Goal: Complete application form

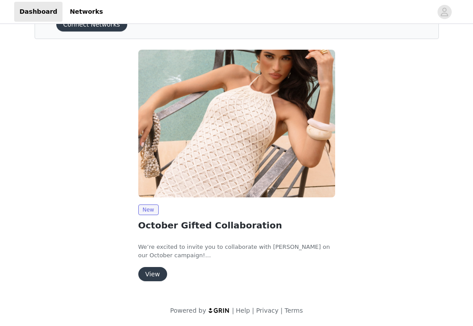
scroll to position [50, 0]
click at [152, 273] on button "View" at bounding box center [152, 274] width 29 height 14
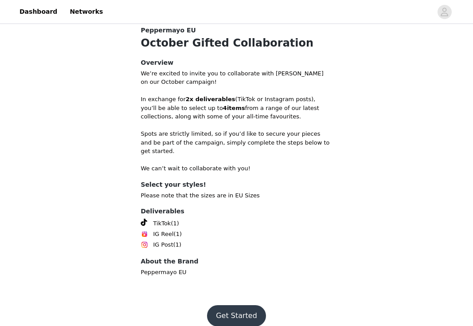
scroll to position [256, 0]
click at [236, 307] on button "Get Started" at bounding box center [236, 316] width 59 height 21
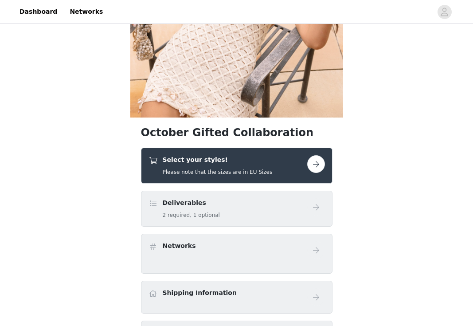
scroll to position [159, 0]
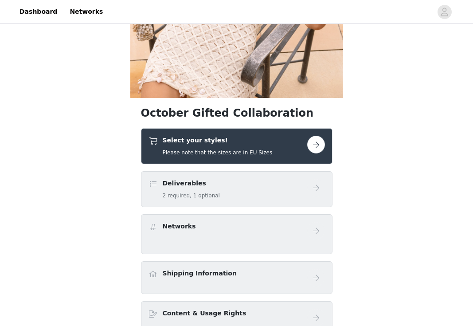
click at [312, 146] on button "button" at bounding box center [316, 145] width 18 height 18
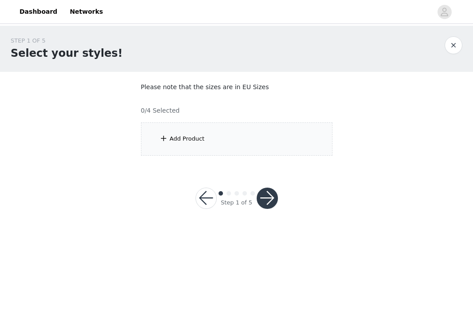
click at [211, 197] on button "button" at bounding box center [206, 198] width 21 height 21
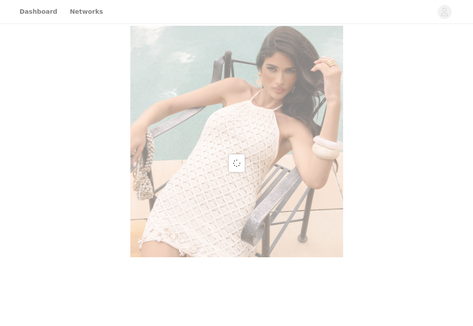
click at [202, 196] on div at bounding box center [236, 163] width 473 height 326
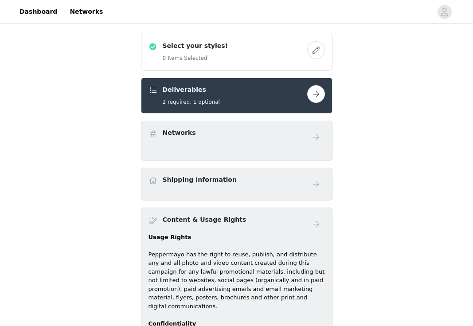
scroll to position [312, 0]
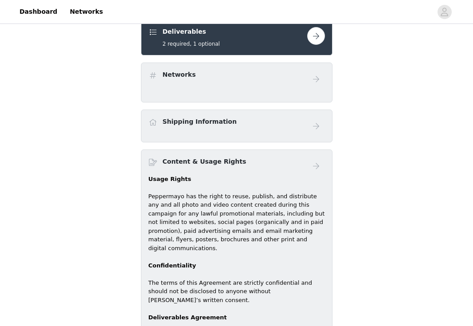
click at [251, 129] on div "Shipping Information" at bounding box center [228, 123] width 159 height 13
click at [216, 122] on h4 "Shipping Information" at bounding box center [200, 121] width 74 height 9
click at [312, 36] on button "button" at bounding box center [316, 36] width 18 height 18
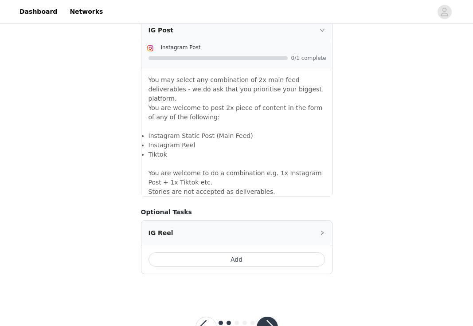
scroll to position [775, 0]
click at [265, 317] on button "button" at bounding box center [267, 327] width 21 height 21
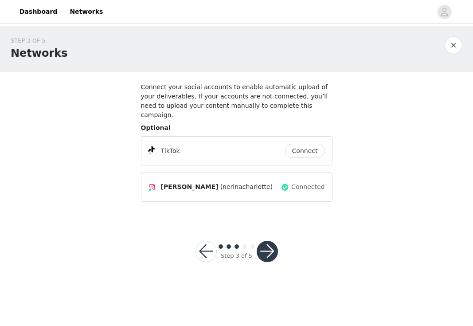
click at [265, 244] on button "button" at bounding box center [267, 251] width 21 height 21
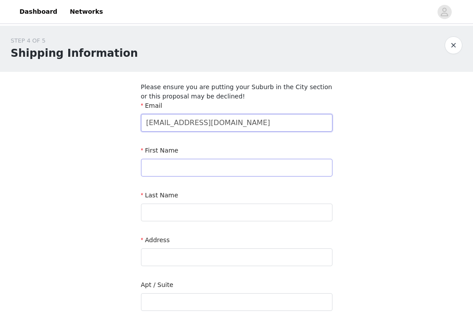
type input "[EMAIL_ADDRESS][DOMAIN_NAME]"
type input "nerina"
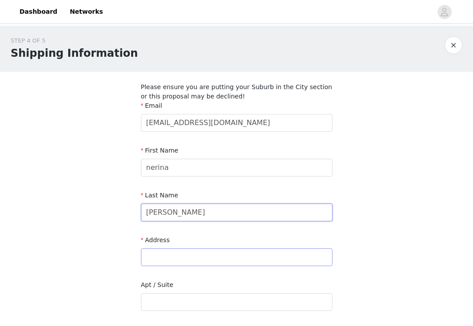
type input "[PERSON_NAME]"
type input "sa placa 2"
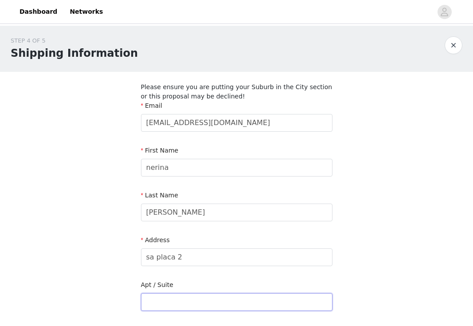
click at [167, 303] on input "text" at bounding box center [237, 302] width 192 height 18
type input "e"
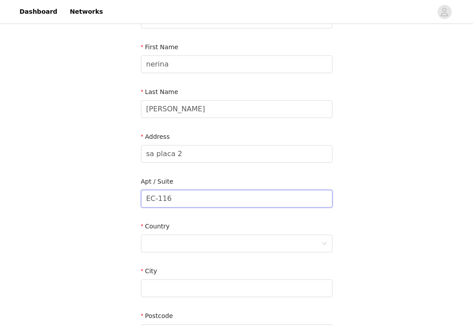
scroll to position [128, 0]
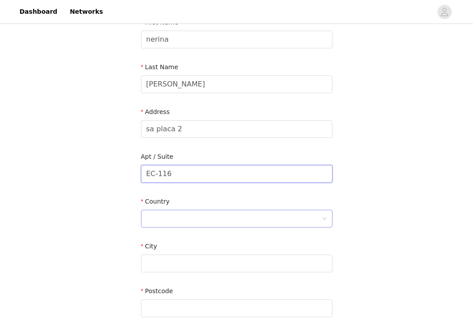
type input "EC-116"
click at [203, 217] on div at bounding box center [233, 218] width 175 height 17
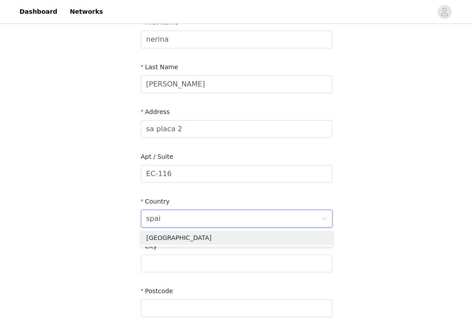
type input "[GEOGRAPHIC_DATA]"
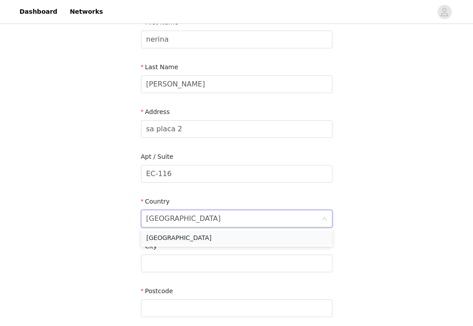
click at [204, 236] on li "[GEOGRAPHIC_DATA]" at bounding box center [237, 238] width 192 height 14
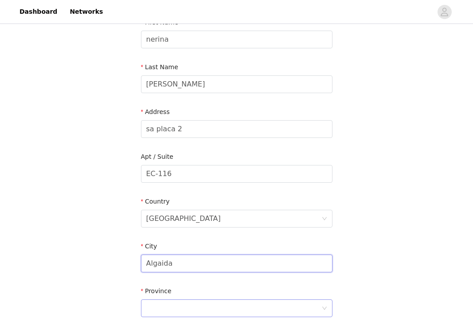
type input "Algaida"
click at [182, 307] on div at bounding box center [233, 308] width 175 height 17
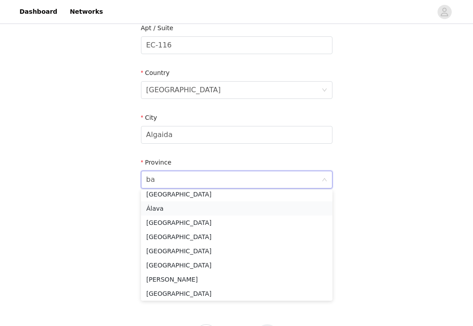
scroll to position [0, 0]
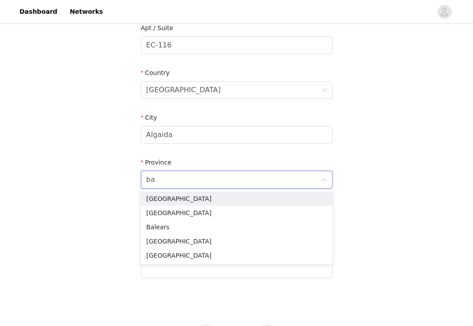
type input "[MEDICAL_DATA]"
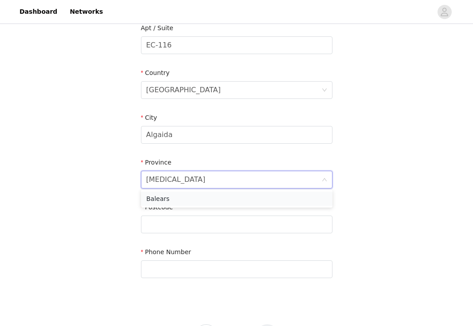
click at [193, 196] on li "Balears" at bounding box center [237, 199] width 192 height 14
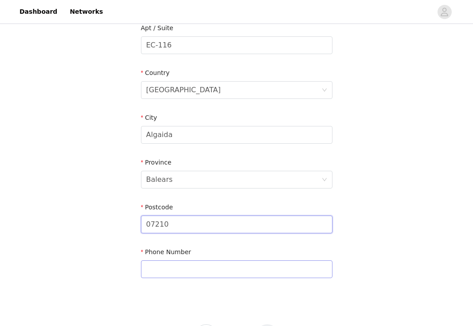
type input "07210"
type input "*"
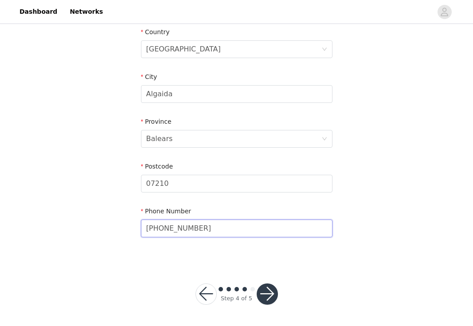
scroll to position [297, 0]
type input "[PHONE_NUMBER]"
click at [272, 294] on button "button" at bounding box center [267, 294] width 21 height 21
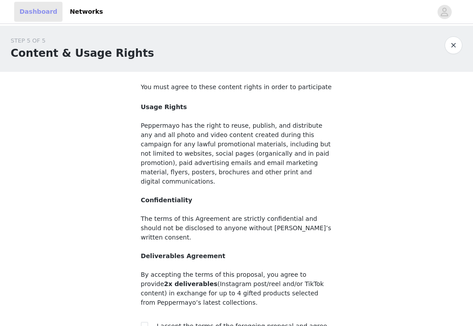
click at [50, 12] on link "Dashboard" at bounding box center [38, 12] width 48 height 20
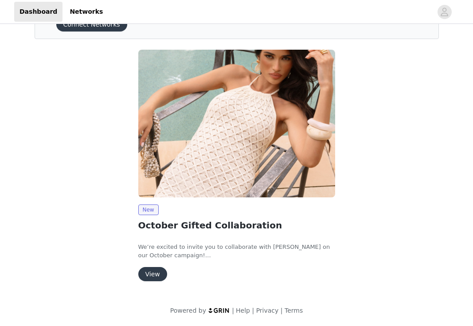
scroll to position [50, 0]
click at [152, 275] on button "View" at bounding box center [152, 274] width 29 height 14
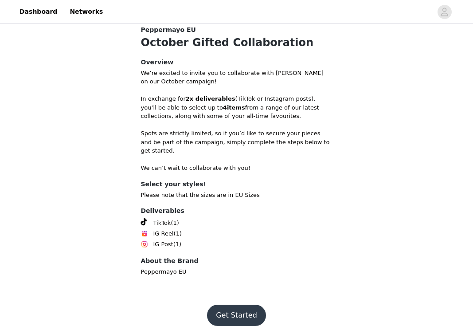
scroll to position [256, 0]
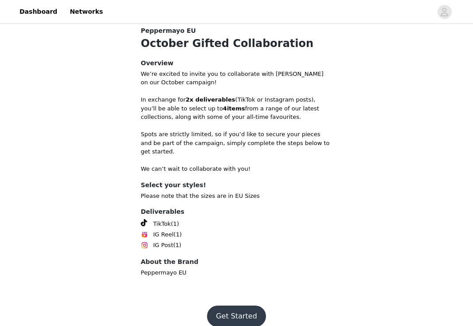
click at [242, 306] on button "Get Started" at bounding box center [236, 316] width 59 height 21
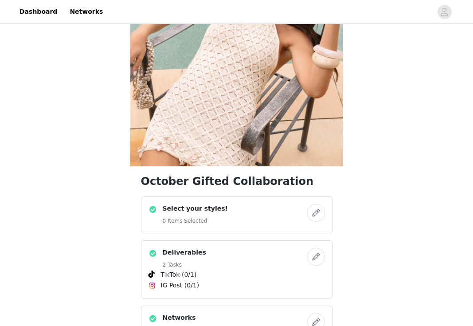
scroll to position [101, 0]
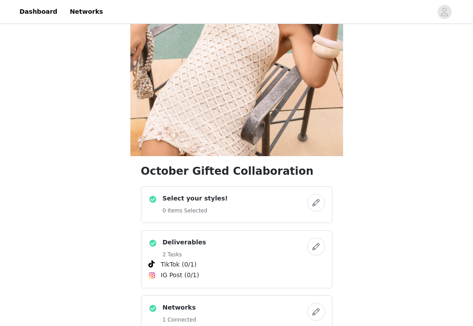
click at [212, 201] on h4 "Select your styles!" at bounding box center [195, 198] width 65 height 9
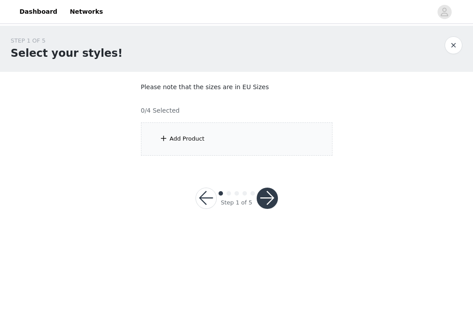
click at [193, 139] on div "Add Product" at bounding box center [187, 138] width 35 height 9
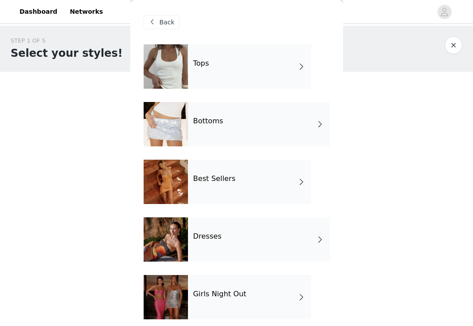
click at [233, 182] on div "Best Sellers" at bounding box center [249, 182] width 123 height 44
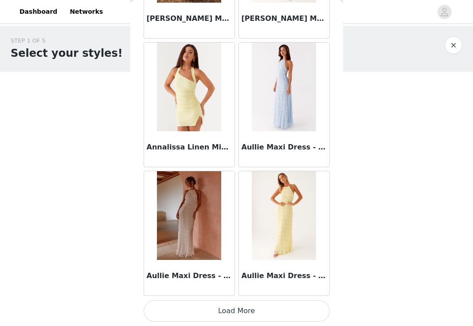
click at [235, 312] on button "Load More" at bounding box center [237, 310] width 186 height 21
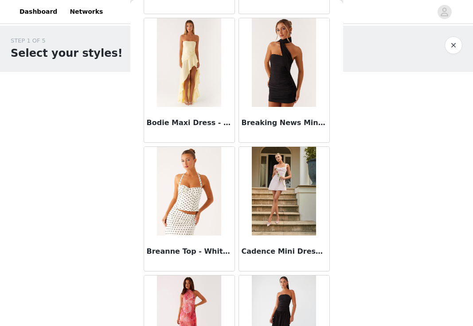
scroll to position [1583, 0]
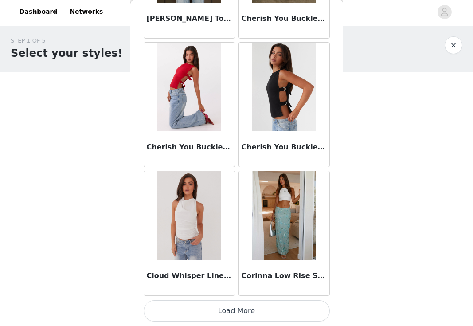
click at [228, 310] on button "Load More" at bounding box center [237, 310] width 186 height 21
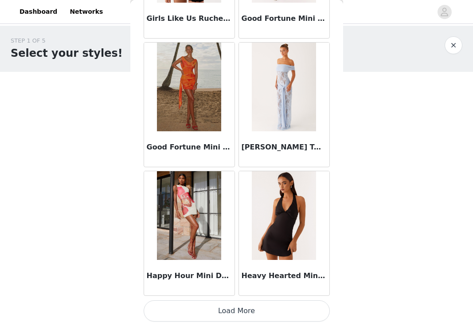
scroll to position [3604, 0]
click at [231, 310] on button "Load More" at bounding box center [237, 310] width 186 height 21
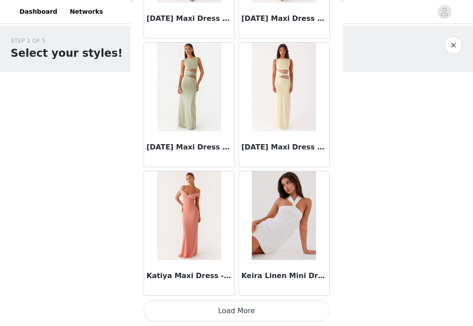
scroll to position [0, 0]
click at [244, 306] on button "Load More" at bounding box center [237, 310] width 186 height 21
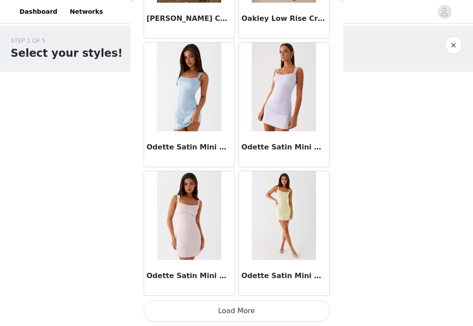
scroll to position [6177, 0]
click at [256, 313] on button "Load More" at bounding box center [237, 310] width 186 height 21
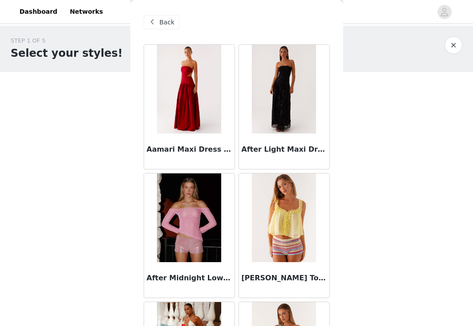
scroll to position [0, 0]
click at [161, 23] on span "Back" at bounding box center [167, 22] width 15 height 9
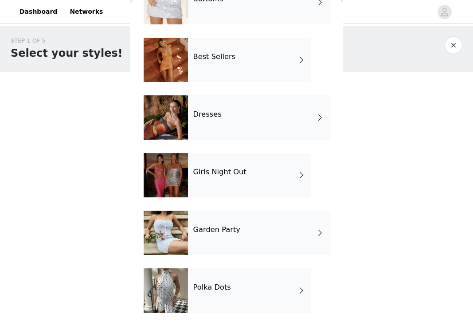
click at [213, 289] on h4 "Polka Dots" at bounding box center [212, 287] width 38 height 8
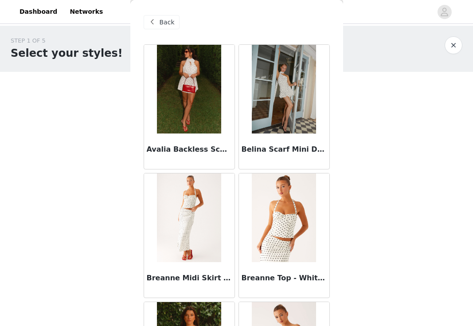
click at [280, 100] on img at bounding box center [284, 89] width 64 height 89
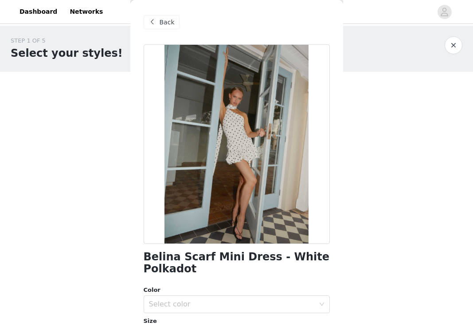
click at [157, 24] on span at bounding box center [152, 22] width 11 height 11
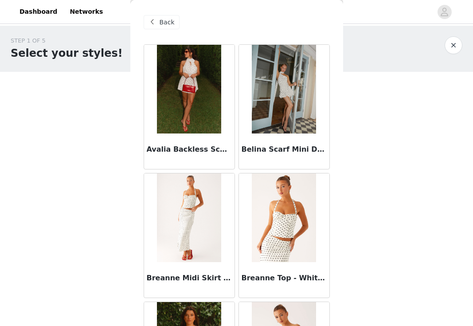
click at [157, 24] on span at bounding box center [152, 22] width 11 height 11
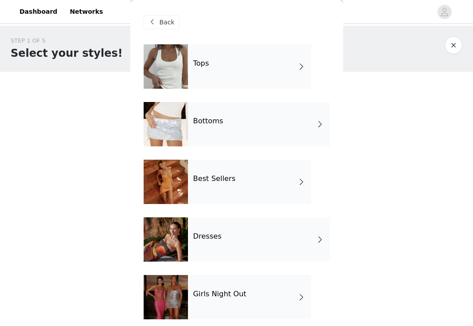
click at [193, 76] on div "Tops" at bounding box center [249, 66] width 123 height 44
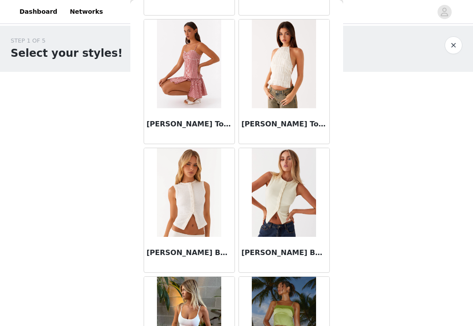
scroll to position [669, 0]
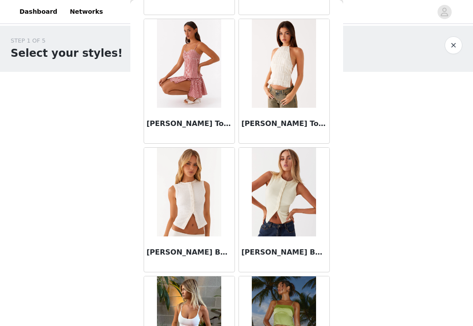
click at [279, 208] on img at bounding box center [284, 192] width 64 height 89
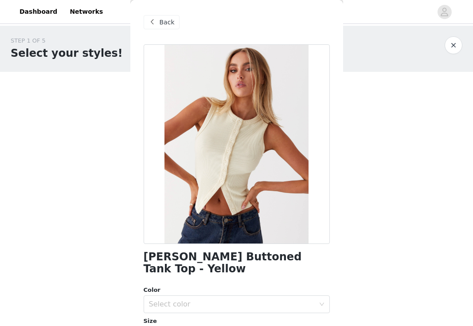
scroll to position [0, 0]
click at [159, 17] on div "Back" at bounding box center [162, 22] width 36 height 14
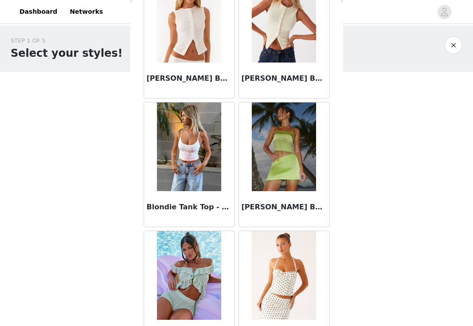
scroll to position [794, 0]
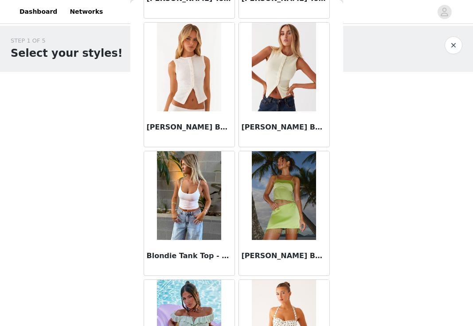
click at [187, 93] on img at bounding box center [189, 67] width 64 height 89
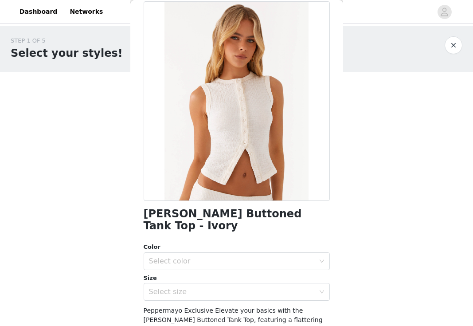
scroll to position [49, 0]
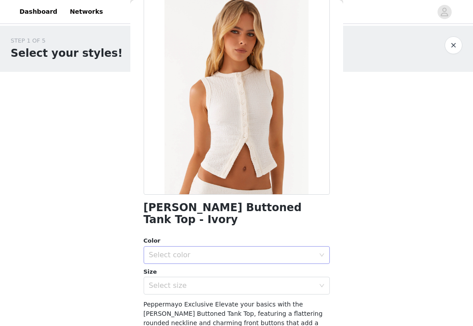
click at [219, 251] on div "Select color" at bounding box center [232, 255] width 166 height 9
click at [201, 264] on li "Ivory" at bounding box center [237, 262] width 186 height 14
click at [196, 281] on div "Select size" at bounding box center [232, 285] width 166 height 9
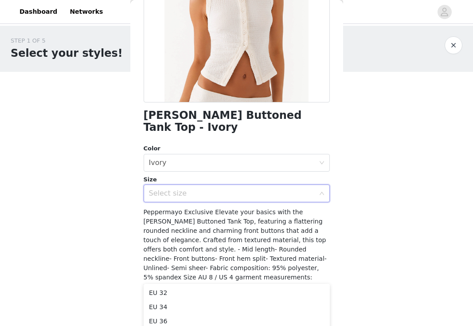
scroll to position [141, 0]
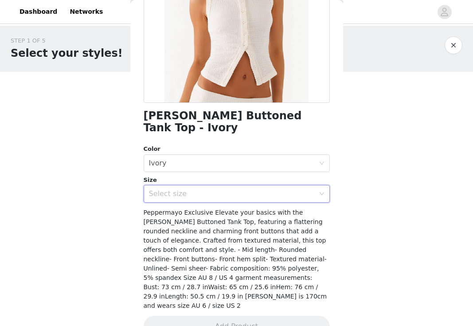
click at [266, 189] on div "Select size" at bounding box center [232, 193] width 166 height 9
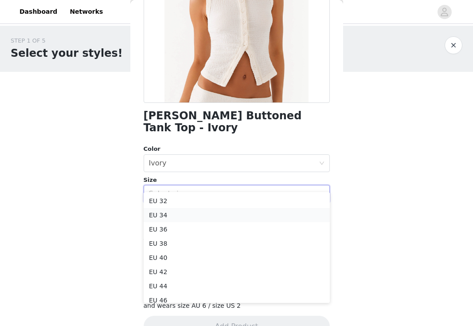
click at [225, 216] on li "EU 34" at bounding box center [237, 215] width 186 height 14
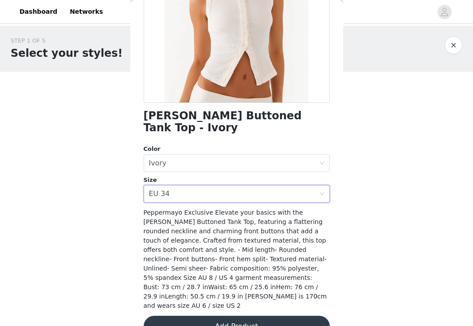
scroll to position [0, 0]
click at [287, 316] on button "Add Product" at bounding box center [237, 326] width 186 height 21
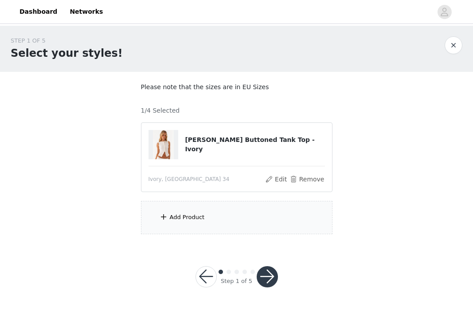
click at [211, 224] on div "Add Product" at bounding box center [237, 217] width 192 height 33
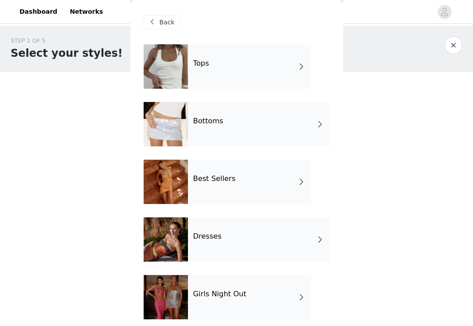
click at [227, 128] on div "Bottoms" at bounding box center [259, 124] width 142 height 44
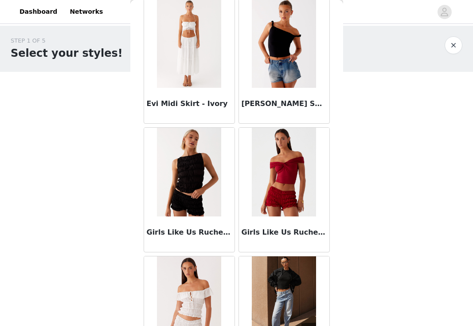
scroll to position [818, 0]
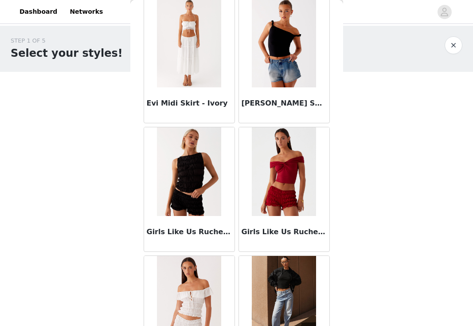
click at [199, 197] on img at bounding box center [189, 171] width 64 height 89
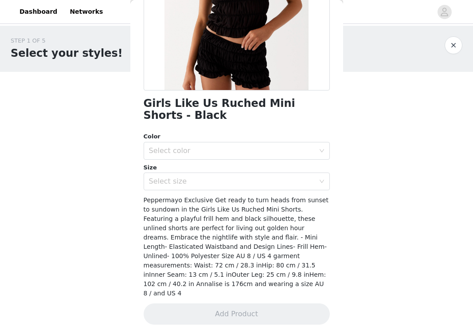
scroll to position [153, 0]
click at [226, 153] on div "Select color" at bounding box center [232, 151] width 166 height 9
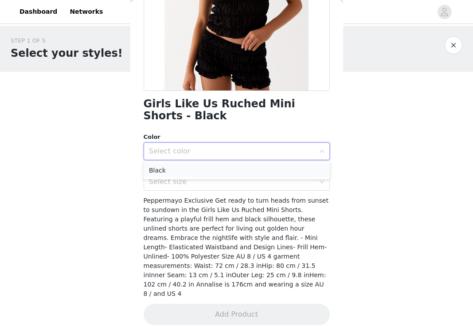
click at [215, 167] on li "Black" at bounding box center [237, 170] width 186 height 14
click at [212, 179] on div "Select size" at bounding box center [232, 181] width 166 height 9
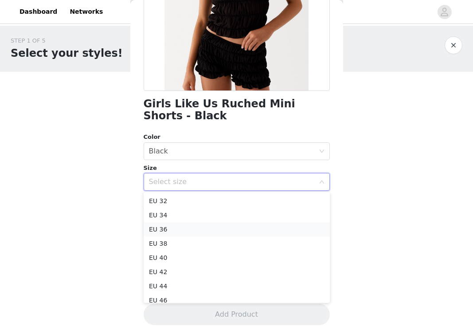
click at [171, 230] on li "EU 36" at bounding box center [237, 229] width 186 height 14
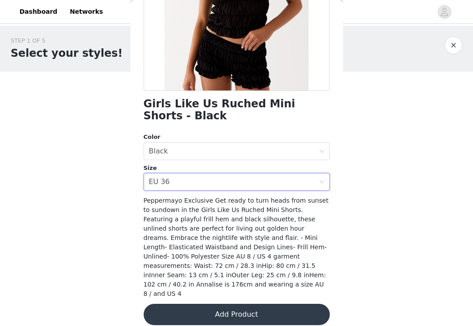
click at [284, 304] on button "Add Product" at bounding box center [237, 314] width 186 height 21
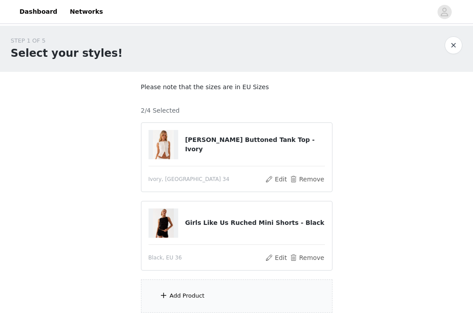
click at [229, 288] on div "Add Product" at bounding box center [237, 295] width 192 height 33
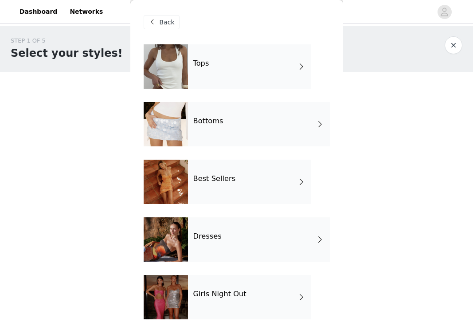
click at [247, 67] on div "Tops" at bounding box center [249, 66] width 123 height 44
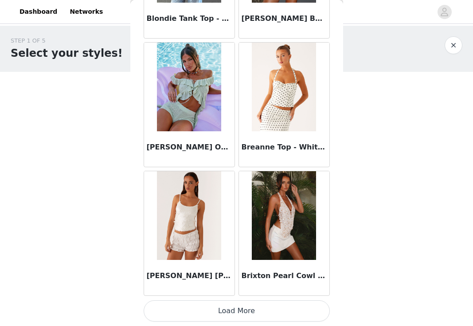
click at [228, 311] on button "Load More" at bounding box center [237, 310] width 186 height 21
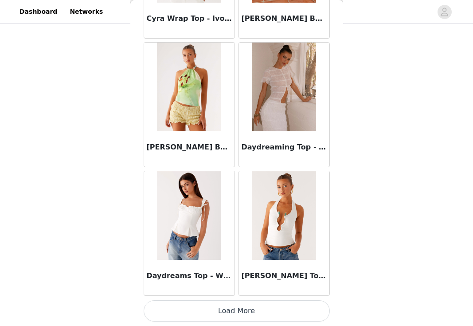
scroll to position [61, 0]
click at [239, 312] on button "Load More" at bounding box center [237, 310] width 186 height 21
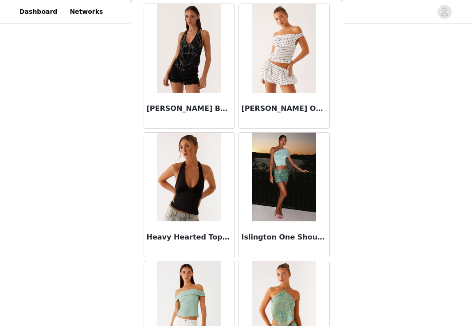
scroll to position [3010, 0]
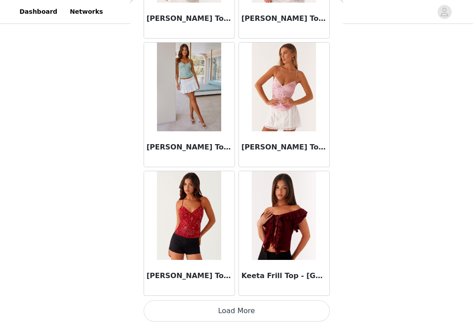
click at [241, 316] on button "Load More" at bounding box center [237, 310] width 186 height 21
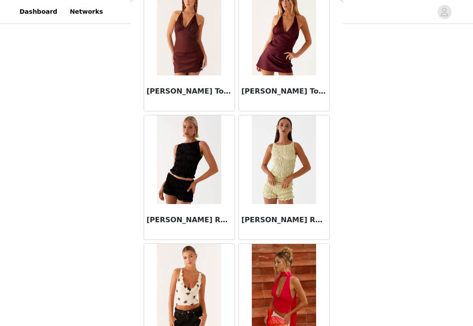
scroll to position [4179, 0]
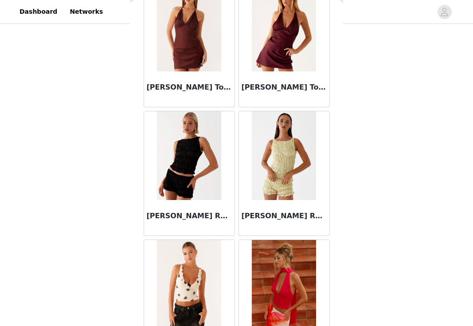
click at [189, 155] on img at bounding box center [189, 155] width 64 height 89
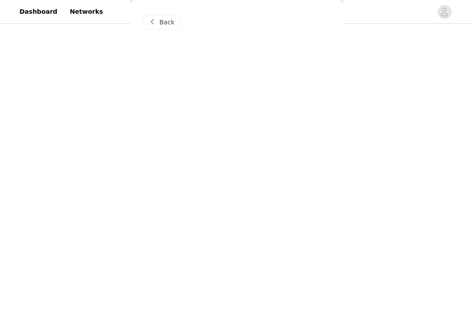
scroll to position [0, 0]
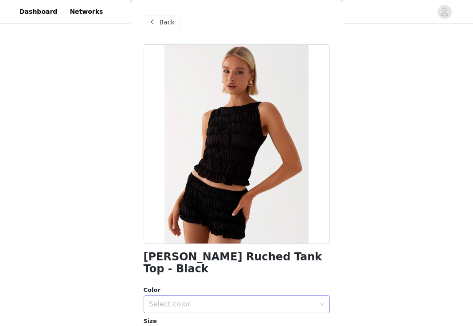
click at [221, 300] on div "Select color" at bounding box center [232, 304] width 166 height 9
click at [208, 307] on li "Black" at bounding box center [237, 311] width 186 height 14
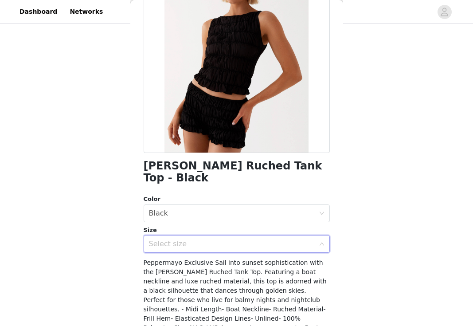
scroll to position [108, 0]
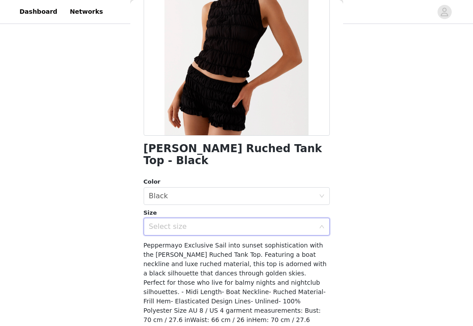
click at [190, 218] on div "Select size" at bounding box center [234, 226] width 170 height 17
click at [309, 222] on div "Select size" at bounding box center [232, 226] width 166 height 9
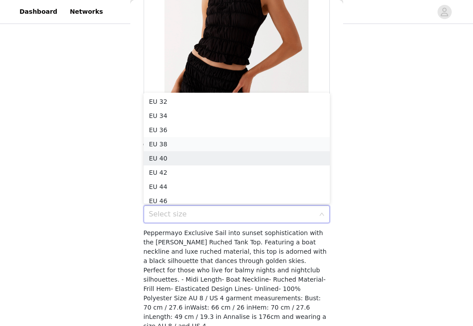
scroll to position [4, 0]
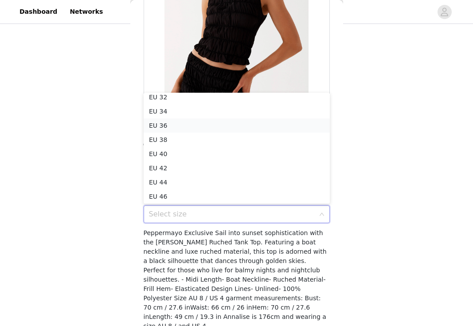
click at [190, 124] on li "EU 36" at bounding box center [237, 125] width 186 height 14
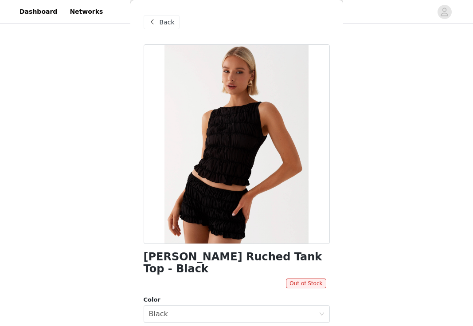
scroll to position [0, 0]
click at [174, 21] on div "Back" at bounding box center [162, 22] width 36 height 14
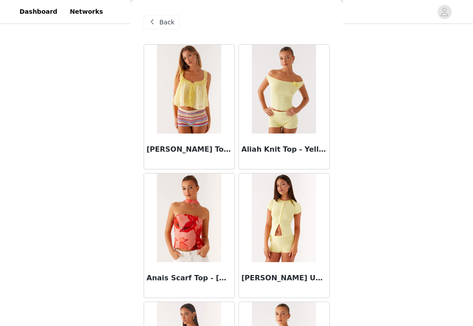
click at [156, 21] on span at bounding box center [152, 22] width 11 height 11
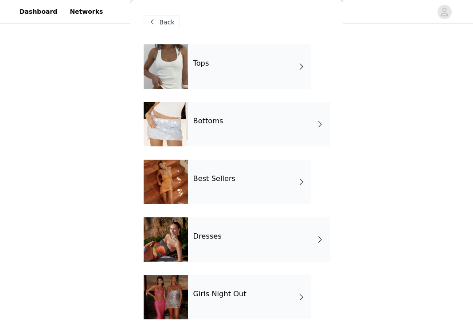
click at [214, 240] on h4 "Dresses" at bounding box center [207, 236] width 28 height 8
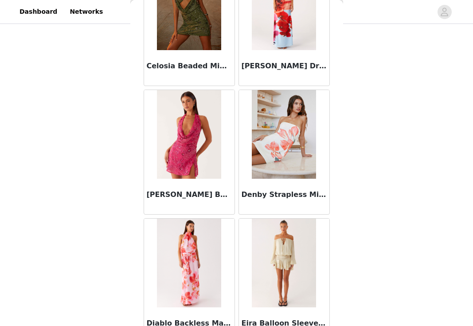
scroll to position [473, 0]
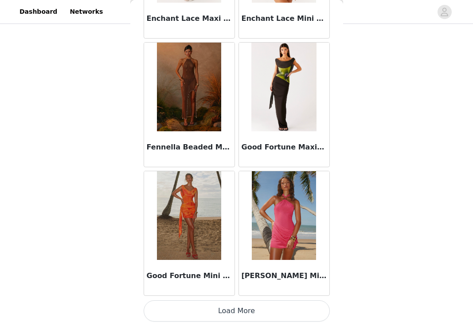
click at [233, 311] on button "Load More" at bounding box center [237, 310] width 186 height 21
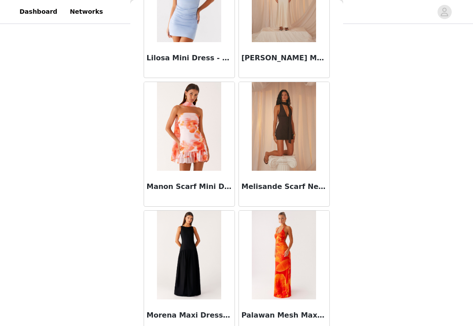
scroll to position [1628, 0]
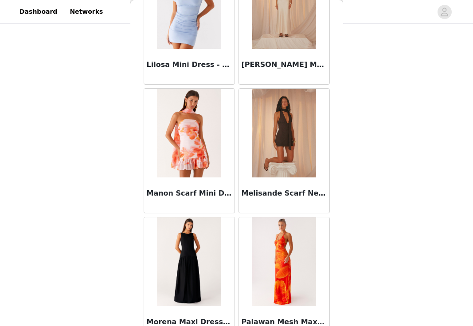
click at [288, 136] on img at bounding box center [284, 133] width 64 height 89
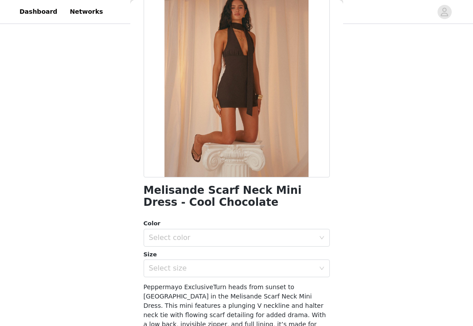
scroll to position [68, 0]
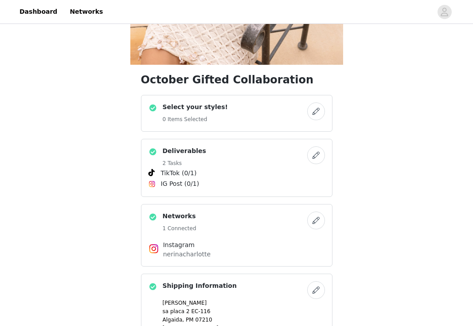
scroll to position [182, 0]
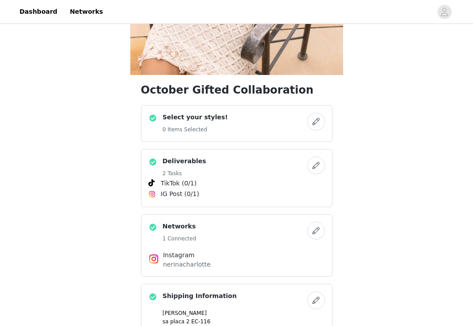
click at [320, 120] on button "button" at bounding box center [316, 122] width 18 height 18
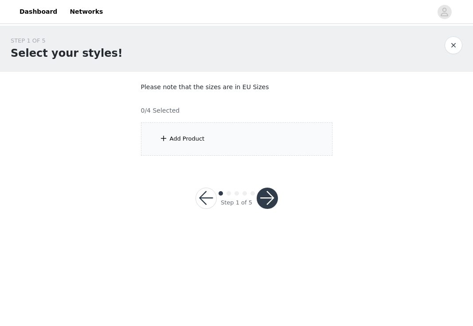
click at [243, 146] on div "Add Product" at bounding box center [237, 138] width 192 height 33
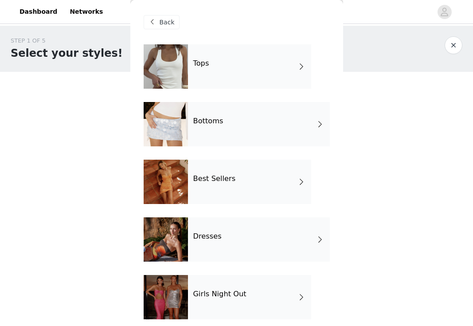
click at [221, 235] on div "Dresses" at bounding box center [259, 239] width 142 height 44
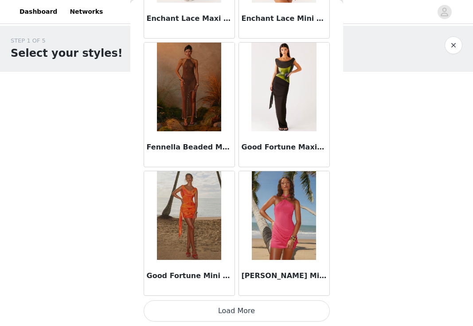
click at [243, 311] on button "Load More" at bounding box center [237, 310] width 186 height 21
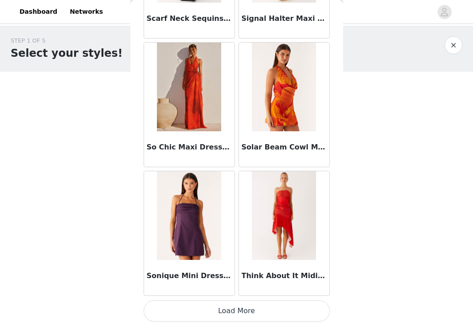
click at [231, 308] on button "Load More" at bounding box center [237, 310] width 186 height 21
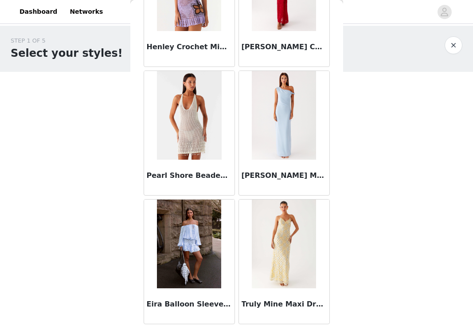
click at [281, 261] on img at bounding box center [284, 244] width 64 height 89
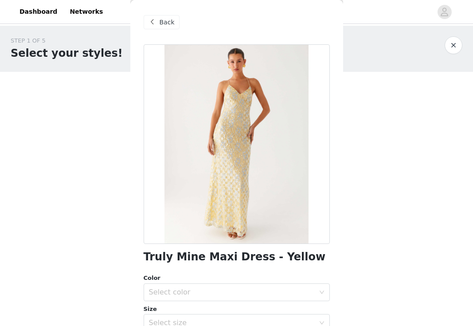
click at [165, 20] on span "Back" at bounding box center [167, 22] width 15 height 9
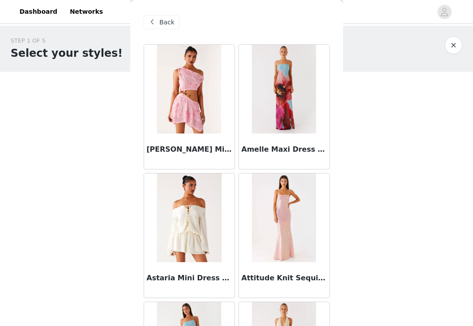
click at [164, 20] on span "Back" at bounding box center [167, 22] width 15 height 9
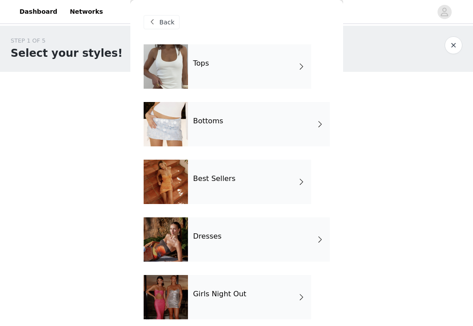
click at [212, 171] on div "Best Sellers" at bounding box center [249, 182] width 123 height 44
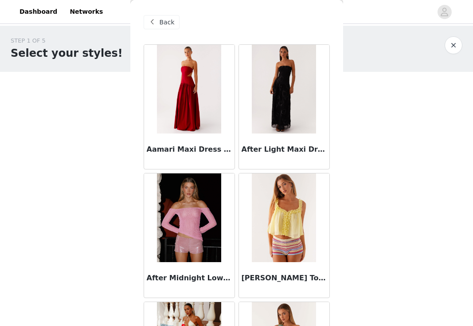
click at [168, 24] on span "Back" at bounding box center [167, 22] width 15 height 9
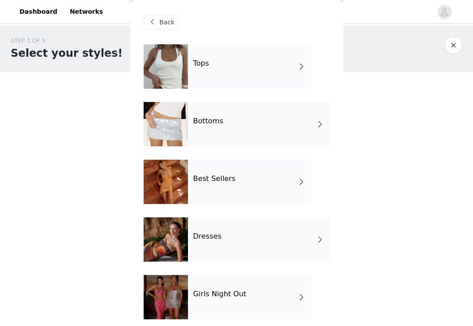
click at [205, 291] on h4 "Girls Night Out" at bounding box center [219, 294] width 53 height 8
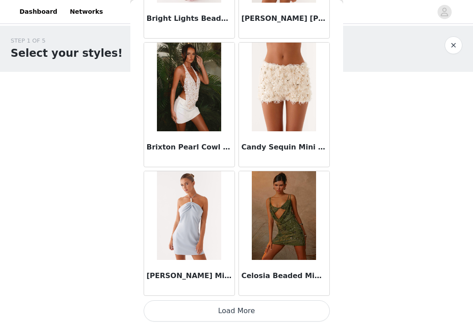
scroll to position [1031, 0]
click at [244, 310] on button "Load More" at bounding box center [237, 310] width 186 height 21
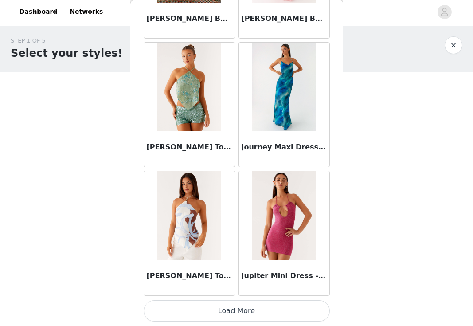
scroll to position [2318, 0]
click at [235, 309] on button "Load More" at bounding box center [237, 310] width 186 height 21
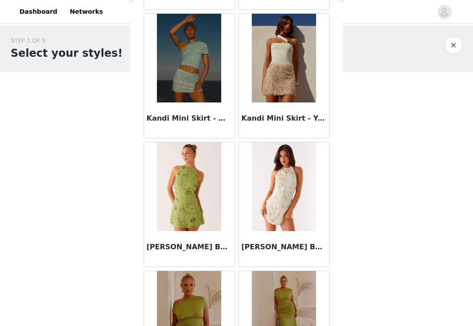
scroll to position [3003, 0]
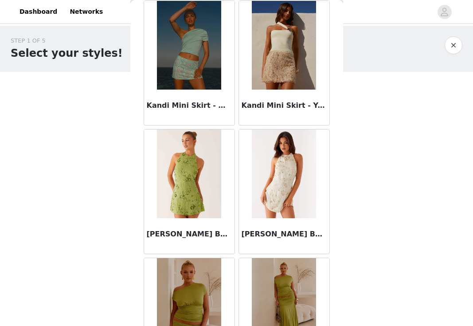
click at [266, 209] on img at bounding box center [284, 174] width 64 height 89
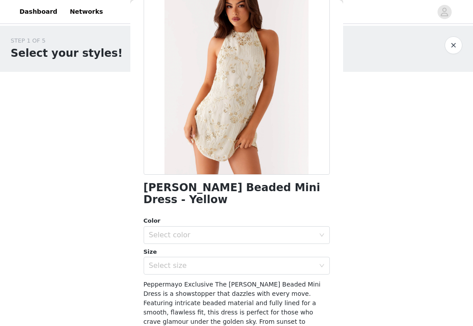
scroll to position [75, 0]
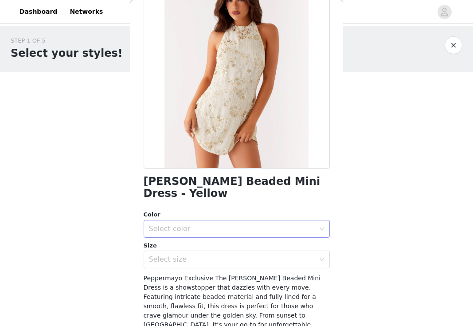
click at [250, 224] on div "Select color" at bounding box center [232, 228] width 166 height 9
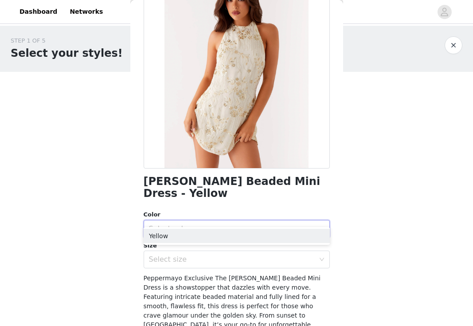
click at [236, 224] on div "Select color" at bounding box center [232, 228] width 166 height 9
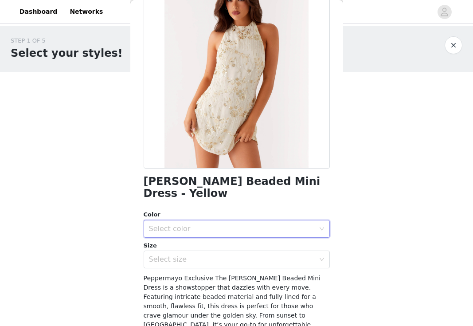
click at [224, 224] on div "Select color" at bounding box center [232, 228] width 166 height 9
click at [209, 236] on li "Yellow" at bounding box center [237, 236] width 186 height 14
click at [200, 255] on div "Select size" at bounding box center [232, 259] width 166 height 9
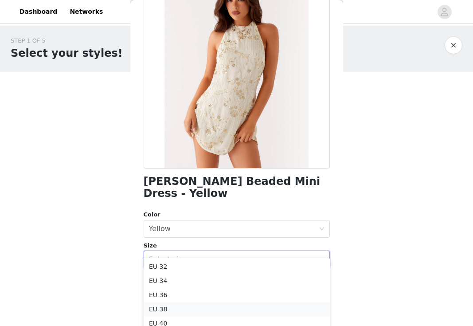
click at [181, 308] on li "EU 38" at bounding box center [237, 309] width 186 height 14
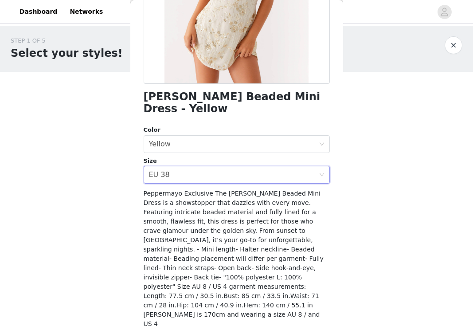
scroll to position [160, 0]
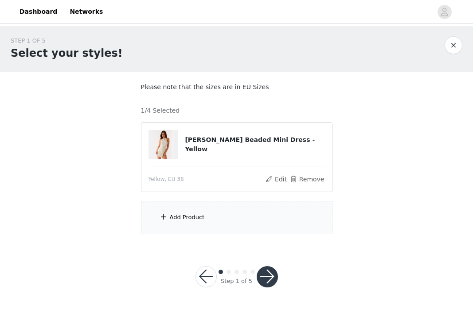
click at [213, 213] on div "Add Product" at bounding box center [237, 217] width 192 height 33
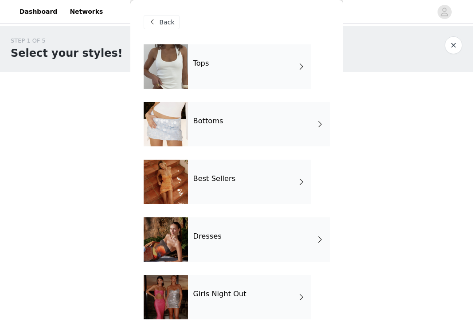
click at [217, 182] on h4 "Best Sellers" at bounding box center [214, 179] width 43 height 8
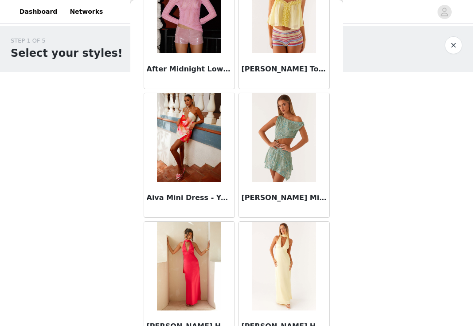
scroll to position [210, 0]
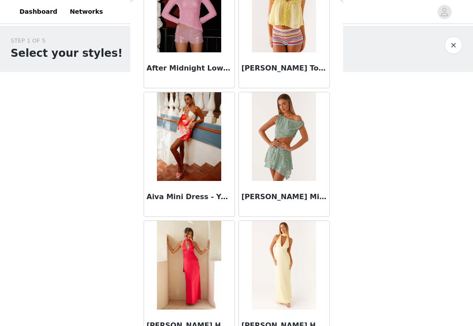
click at [284, 130] on img at bounding box center [284, 136] width 64 height 89
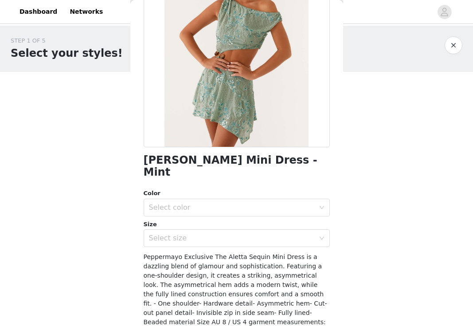
scroll to position [117, 0]
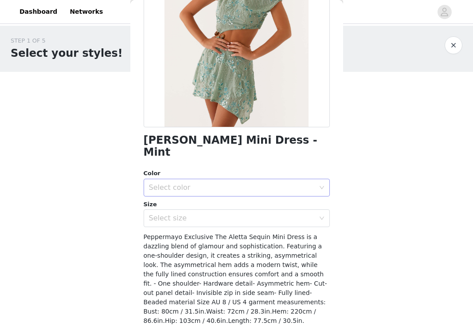
click at [231, 183] on div "Select color" at bounding box center [232, 187] width 166 height 9
click at [184, 194] on li "Mint" at bounding box center [237, 195] width 186 height 14
click at [183, 214] on div "Select size" at bounding box center [232, 218] width 166 height 9
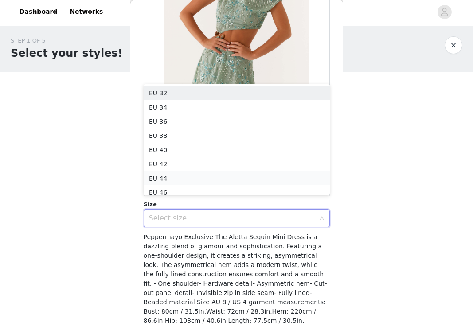
scroll to position [4, 0]
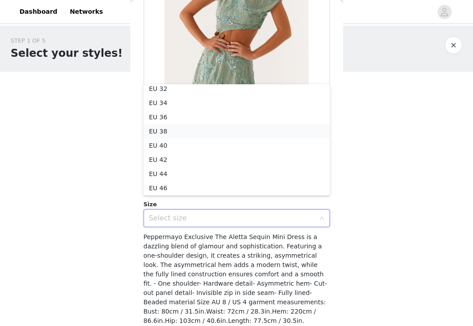
click at [190, 130] on li "EU 38" at bounding box center [237, 131] width 186 height 14
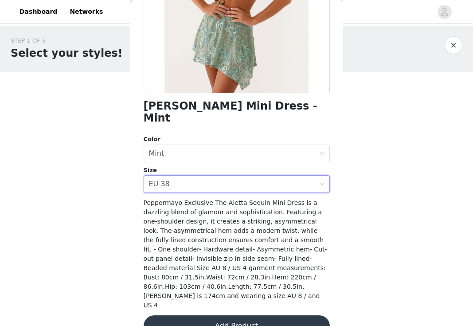
scroll to position [150, 0]
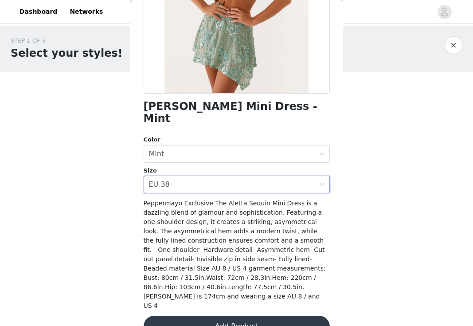
click at [216, 316] on button "Add Product" at bounding box center [237, 326] width 186 height 21
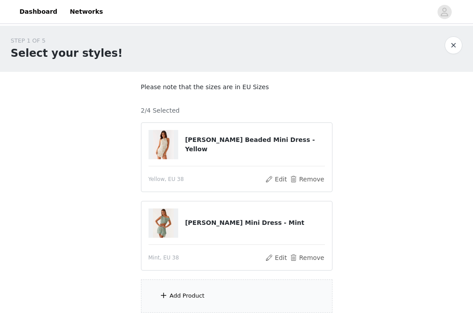
click at [184, 296] on div "Add Product" at bounding box center [187, 295] width 35 height 9
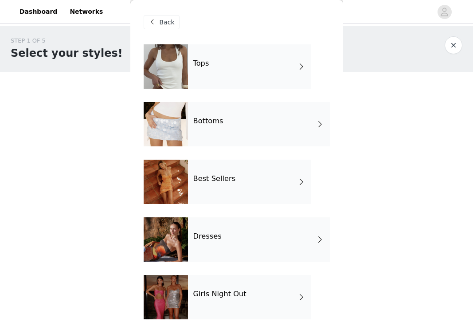
click at [212, 129] on div "Bottoms" at bounding box center [259, 124] width 142 height 44
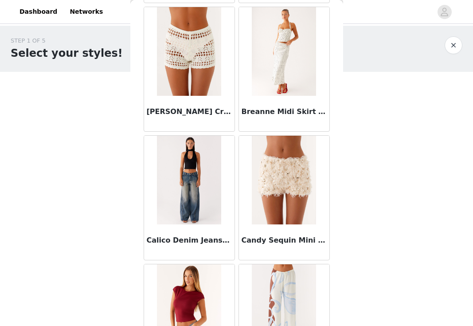
scroll to position [167, 0]
click at [201, 177] on img at bounding box center [189, 179] width 64 height 89
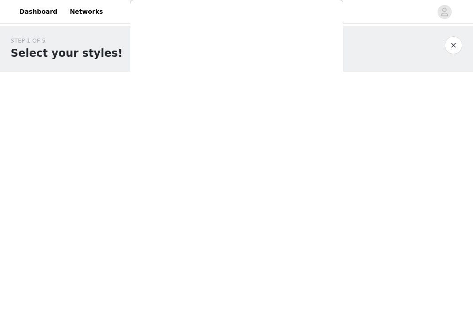
scroll to position [0, 0]
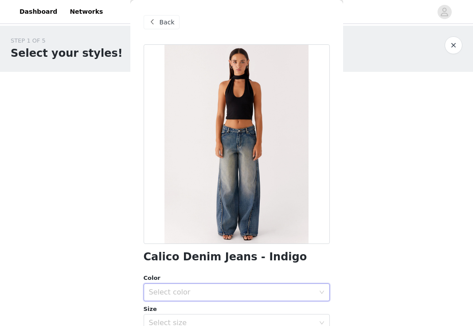
click at [186, 296] on div "Select color" at bounding box center [234, 292] width 170 height 17
click at [183, 311] on li "Indigo" at bounding box center [237, 311] width 186 height 14
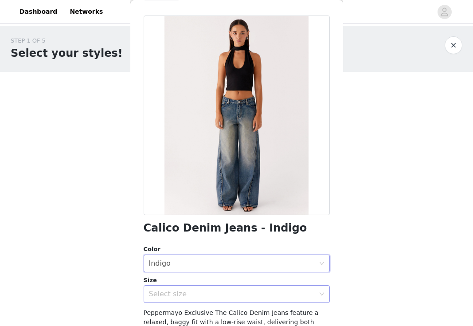
click at [178, 295] on div "Select size" at bounding box center [232, 294] width 166 height 9
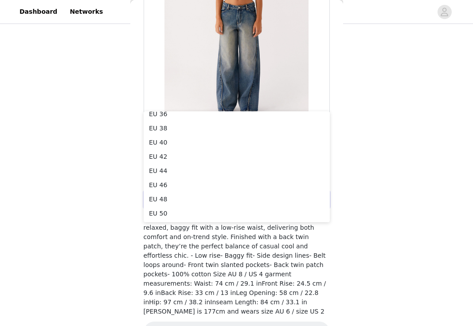
scroll to position [121, 0]
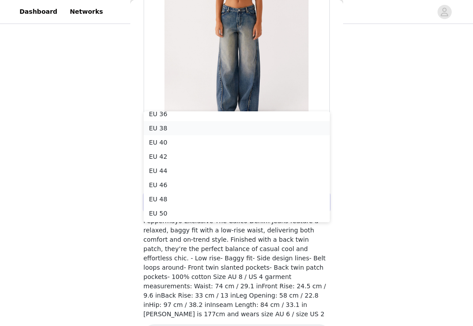
click at [166, 132] on li "EU 38" at bounding box center [237, 128] width 186 height 14
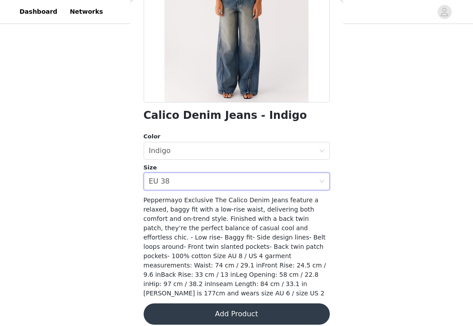
scroll to position [141, 0]
click at [215, 308] on button "Add Product" at bounding box center [237, 314] width 186 height 21
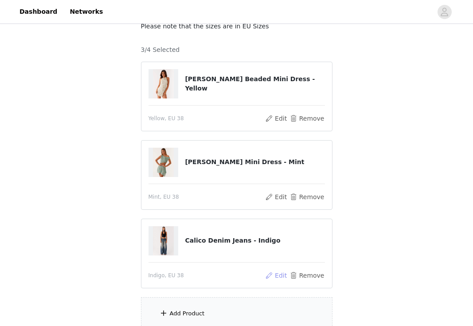
click at [279, 276] on button "Edit" at bounding box center [276, 275] width 23 height 11
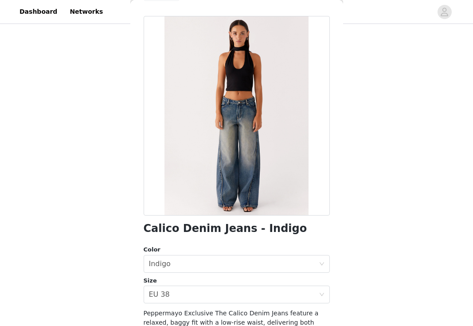
scroll to position [30, 0]
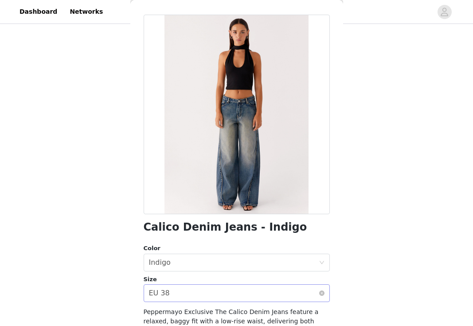
click at [205, 294] on div "Select size EU 38" at bounding box center [234, 293] width 170 height 17
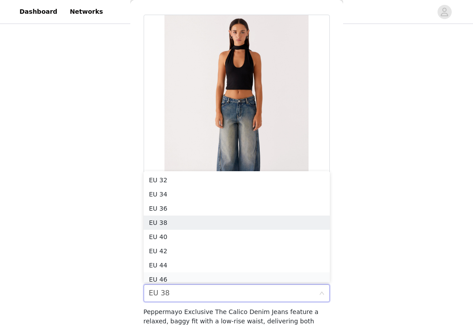
scroll to position [4, 0]
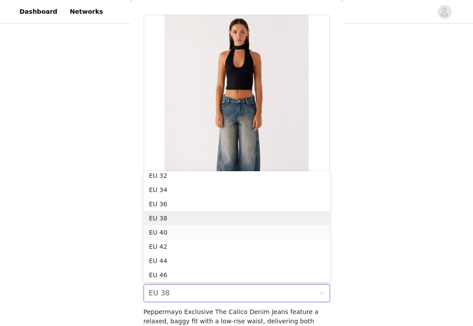
click at [190, 233] on li "EU 40" at bounding box center [237, 232] width 186 height 14
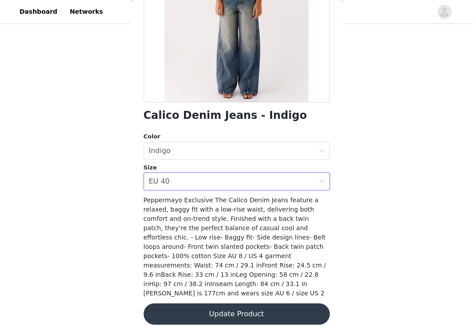
scroll to position [141, 0]
click at [228, 307] on button "Update Product" at bounding box center [237, 314] width 186 height 21
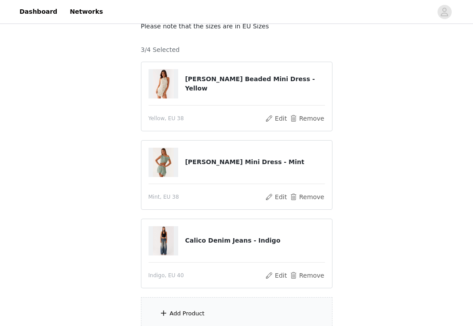
click at [202, 314] on div "Add Product" at bounding box center [187, 313] width 35 height 9
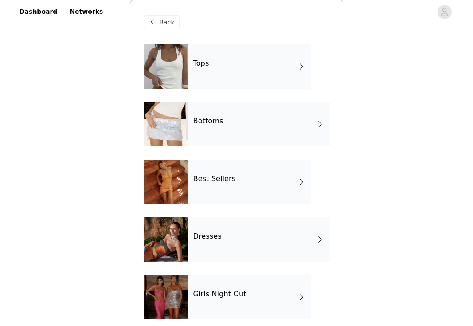
click at [240, 63] on div "Tops" at bounding box center [249, 66] width 123 height 44
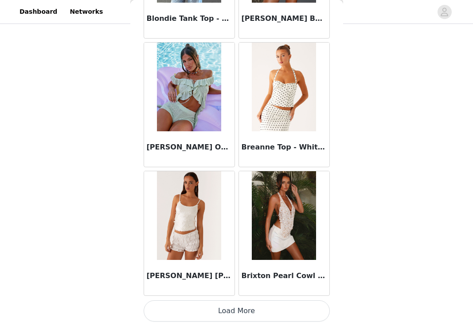
scroll to position [72, 0]
click at [231, 312] on button "Load More" at bounding box center [237, 310] width 186 height 21
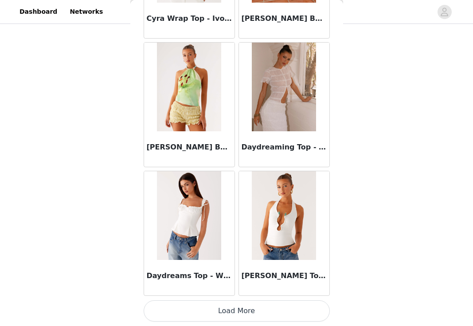
scroll to position [2318, 0]
click at [240, 310] on button "Load More" at bounding box center [237, 310] width 186 height 21
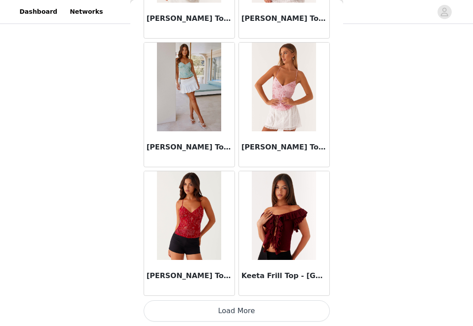
scroll to position [139, 0]
click at [244, 309] on button "Load More" at bounding box center [237, 310] width 186 height 21
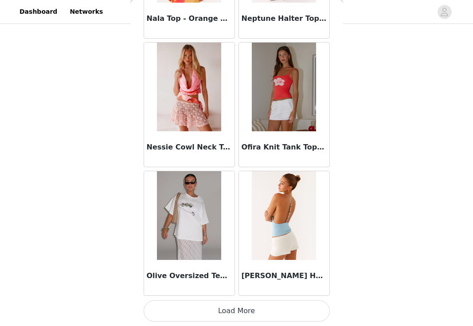
click at [228, 309] on button "Load More" at bounding box center [237, 310] width 186 height 21
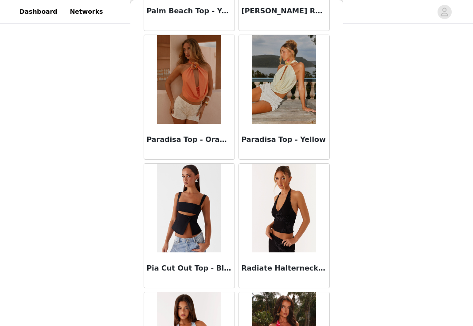
scroll to position [5416, 0]
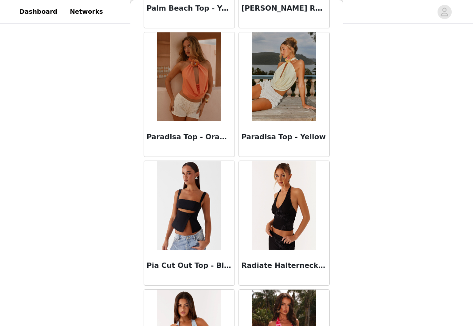
click at [287, 227] on img at bounding box center [284, 205] width 64 height 89
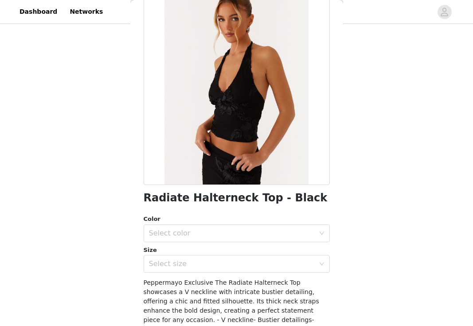
scroll to position [59, 0]
click at [216, 232] on div "Select color" at bounding box center [232, 233] width 166 height 9
click at [205, 250] on li "Black" at bounding box center [237, 252] width 186 height 14
click at [200, 264] on div "Select size" at bounding box center [232, 264] width 166 height 9
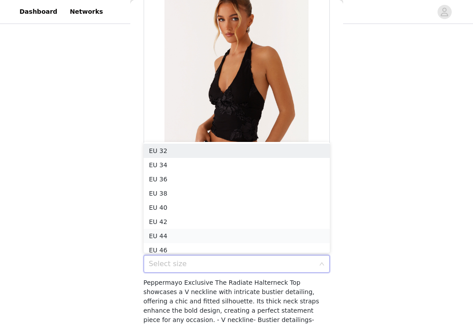
scroll to position [4, 0]
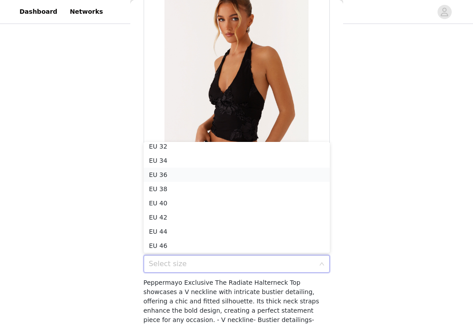
click at [178, 176] on li "EU 36" at bounding box center [237, 175] width 186 height 14
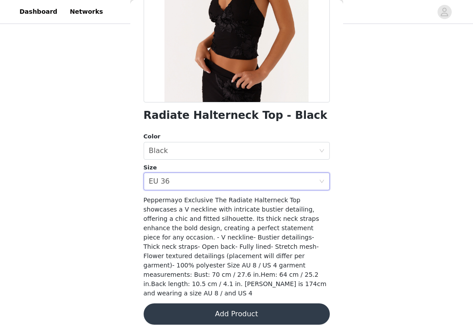
scroll to position [141, 0]
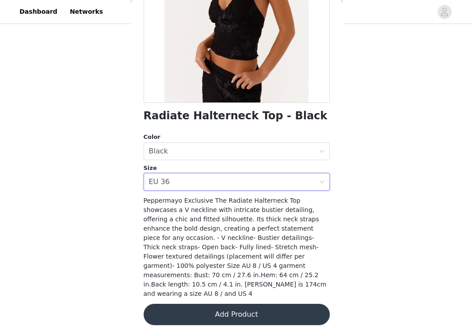
click at [216, 308] on button "Add Product" at bounding box center [237, 314] width 186 height 21
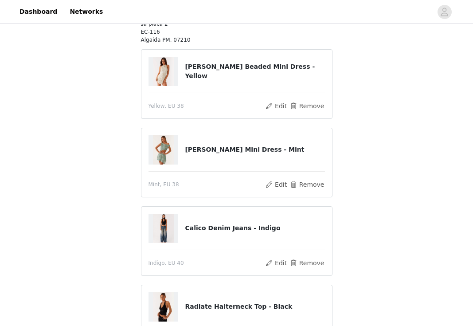
scroll to position [114, 0]
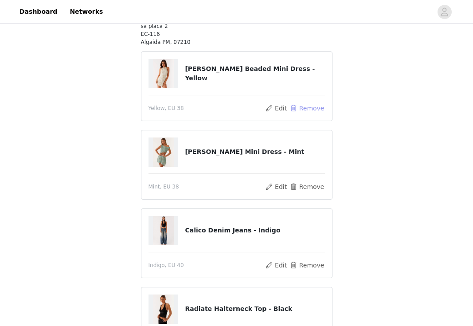
click at [296, 107] on button "Remove" at bounding box center [306, 108] width 35 height 11
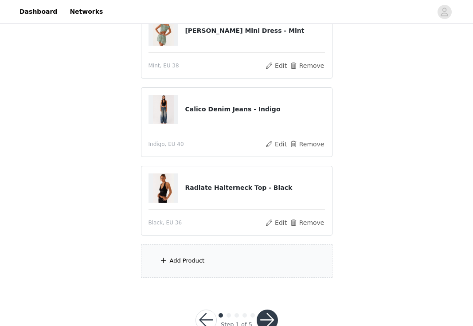
click at [203, 262] on div "Add Product" at bounding box center [187, 260] width 35 height 9
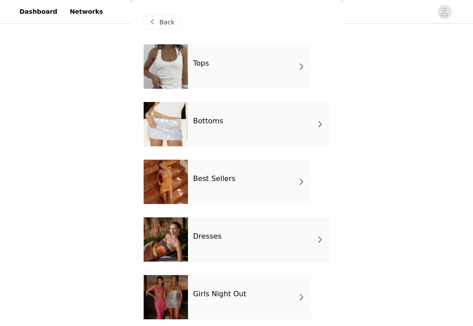
click at [208, 222] on div "Dresses" at bounding box center [259, 239] width 142 height 44
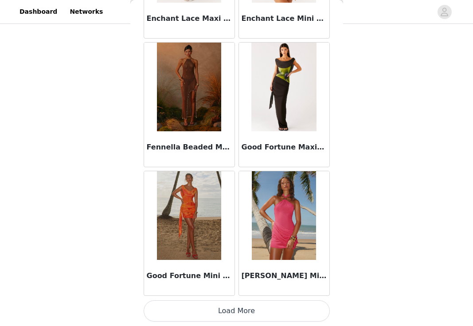
scroll to position [1031, 0]
click at [233, 309] on button "Load More" at bounding box center [237, 310] width 186 height 21
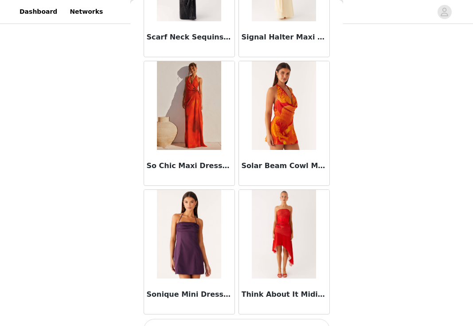
scroll to position [2302, 0]
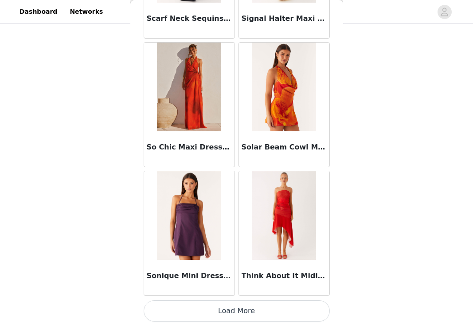
click at [234, 311] on button "Load More" at bounding box center [237, 310] width 186 height 21
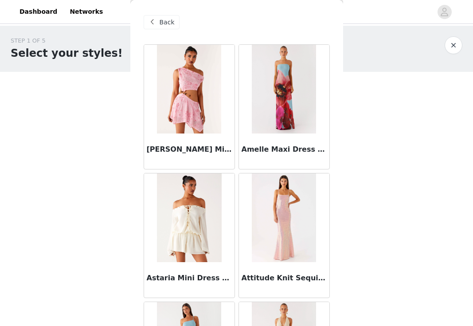
scroll to position [0, 0]
click at [155, 20] on span at bounding box center [152, 22] width 11 height 11
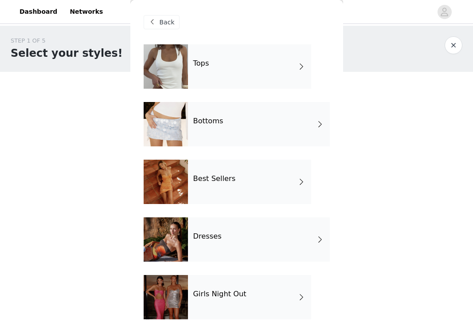
click at [215, 177] on h4 "Best Sellers" at bounding box center [214, 179] width 43 height 8
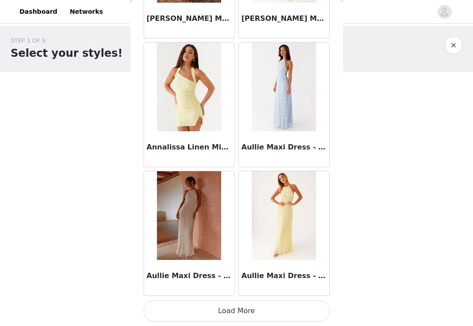
scroll to position [1031, 0]
click at [189, 250] on img at bounding box center [189, 215] width 64 height 89
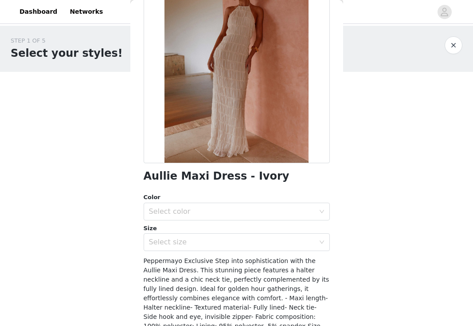
scroll to position [97, 0]
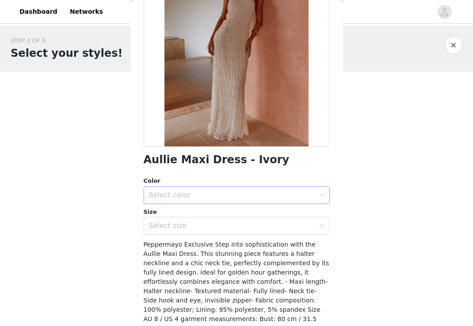
click at [240, 197] on div "Select color" at bounding box center [232, 195] width 166 height 9
click at [234, 212] on li "Ivory" at bounding box center [237, 214] width 186 height 14
click at [231, 224] on div "Select size" at bounding box center [232, 225] width 166 height 9
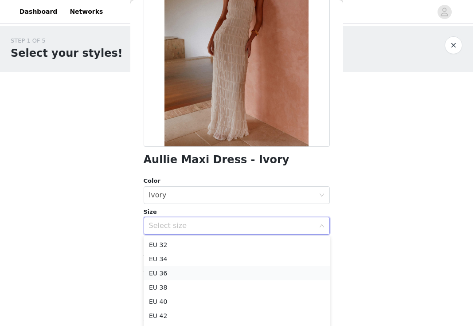
click at [204, 275] on li "EU 36" at bounding box center [237, 273] width 186 height 14
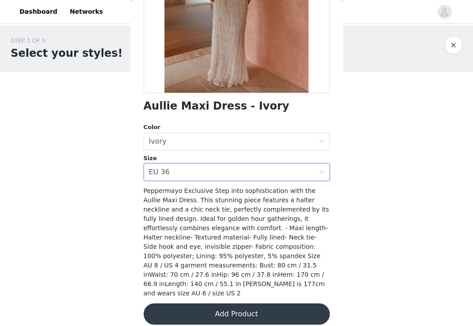
scroll to position [150, 0]
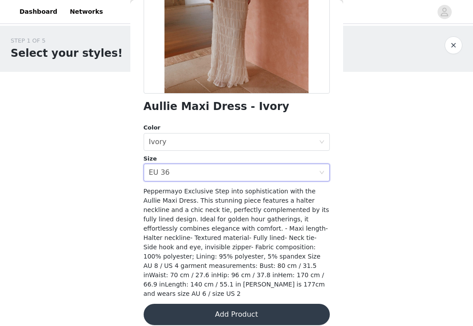
click at [267, 304] on button "Add Product" at bounding box center [237, 314] width 186 height 21
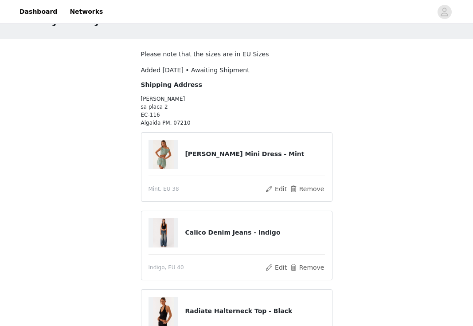
scroll to position [24, 0]
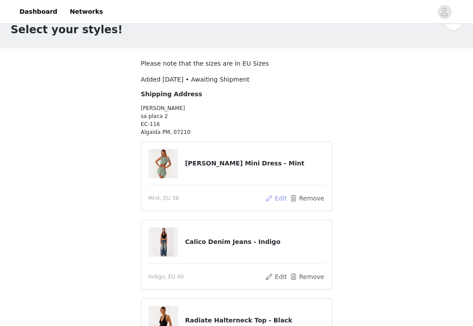
click at [280, 199] on button "Edit" at bounding box center [276, 198] width 23 height 11
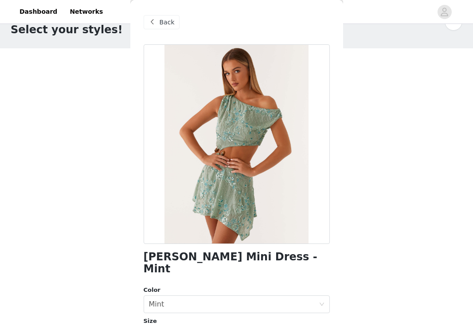
click at [161, 19] on span "Back" at bounding box center [167, 22] width 15 height 9
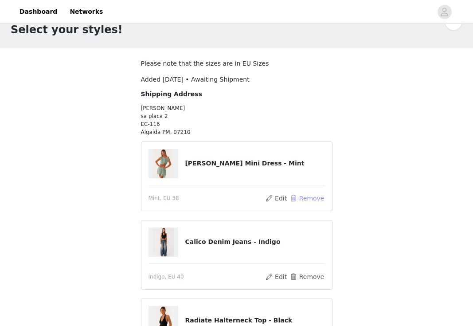
click at [299, 200] on button "Remove" at bounding box center [306, 198] width 35 height 11
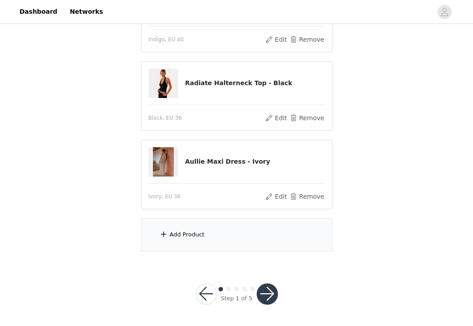
scroll to position [139, 0]
click at [217, 235] on div "Add Product" at bounding box center [237, 235] width 192 height 33
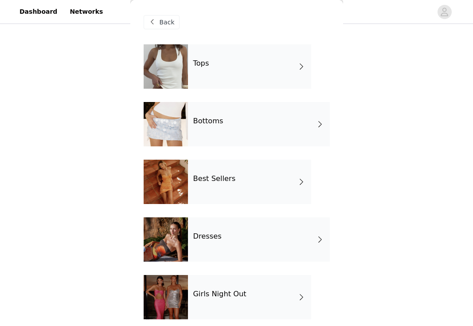
click at [225, 183] on div "Best Sellers" at bounding box center [249, 182] width 123 height 44
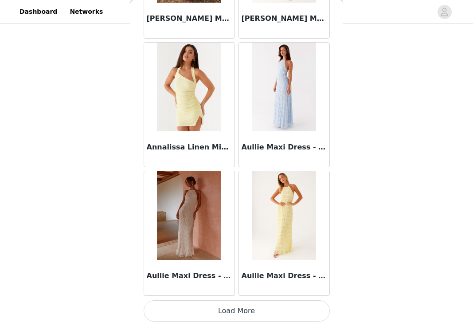
click at [247, 311] on button "Load More" at bounding box center [237, 310] width 186 height 21
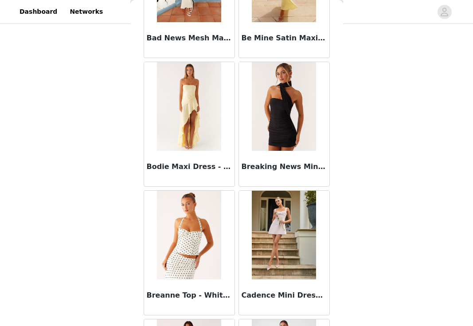
scroll to position [1528, 0]
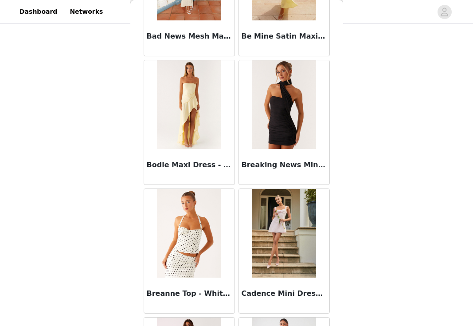
click at [279, 129] on img at bounding box center [284, 104] width 64 height 89
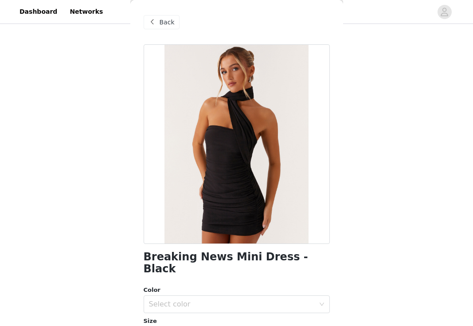
scroll to position [0, 0]
click at [155, 23] on span at bounding box center [152, 22] width 11 height 11
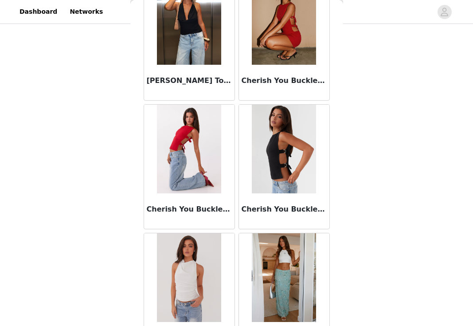
scroll to position [2262, 0]
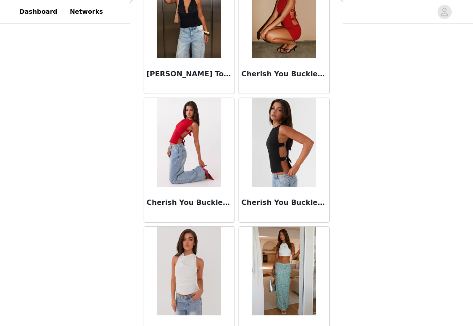
click at [275, 47] on img at bounding box center [284, 13] width 64 height 89
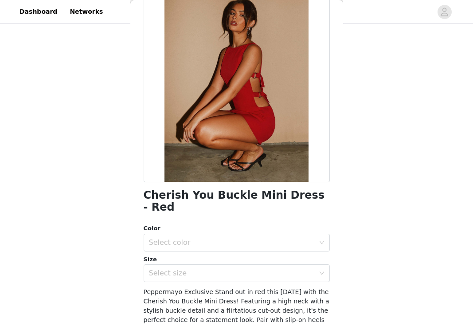
scroll to position [62, 0]
click at [224, 238] on div "Select color" at bounding box center [232, 242] width 166 height 9
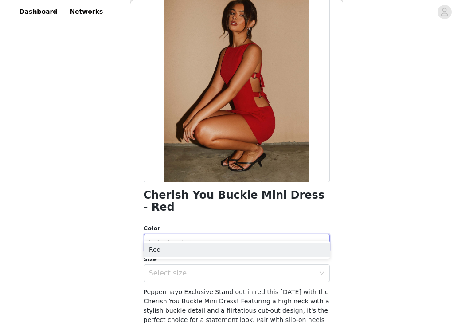
click at [224, 238] on div "Select color" at bounding box center [232, 242] width 166 height 9
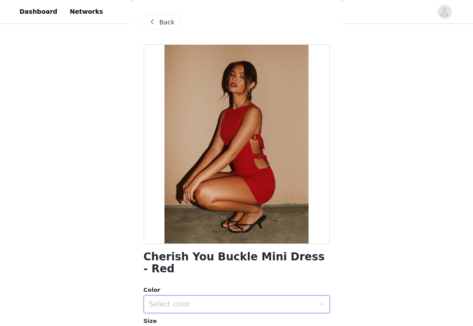
scroll to position [0, 0]
click at [154, 21] on span at bounding box center [152, 22] width 11 height 11
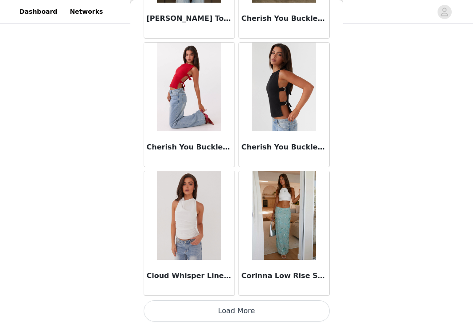
scroll to position [139, 0]
click at [241, 311] on button "Load More" at bounding box center [237, 310] width 186 height 21
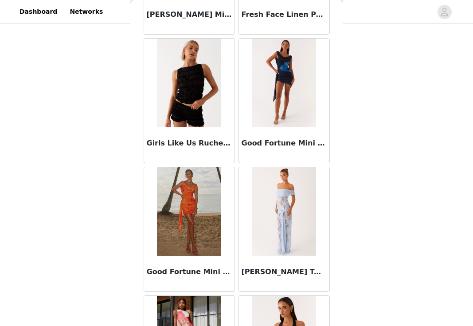
scroll to position [3483, 0]
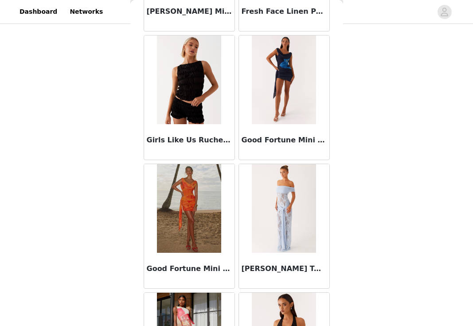
click at [266, 117] on img at bounding box center [284, 79] width 64 height 89
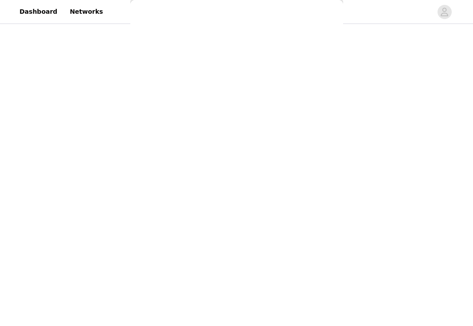
scroll to position [0, 0]
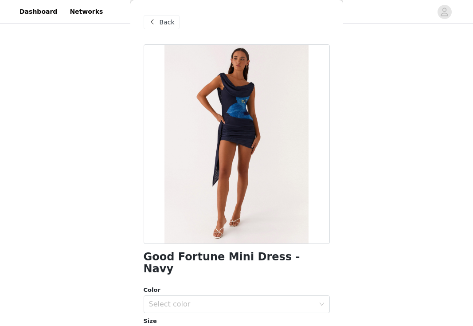
click at [157, 21] on span at bounding box center [152, 22] width 11 height 11
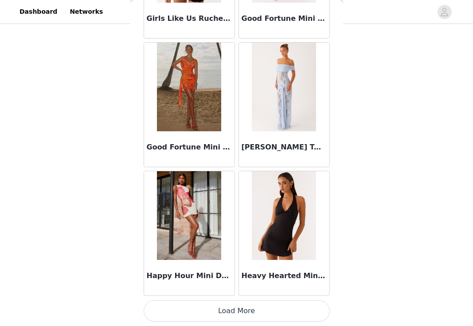
scroll to position [139, 0]
click at [249, 311] on button "Load More" at bounding box center [237, 310] width 186 height 21
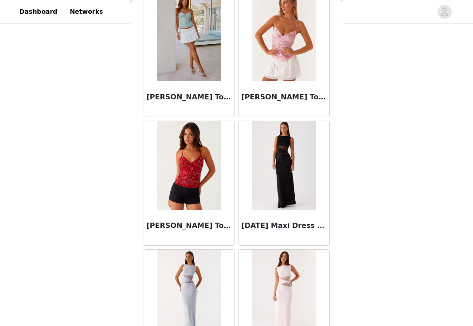
scroll to position [4555, 0]
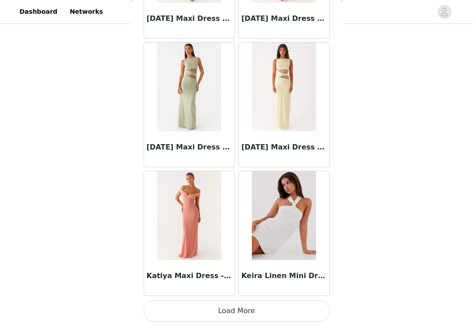
click at [234, 308] on button "Load More" at bounding box center [237, 310] width 186 height 21
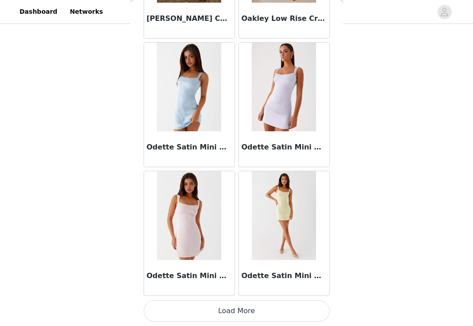
scroll to position [6177, 0]
click at [245, 311] on button "Load More" at bounding box center [237, 310] width 186 height 21
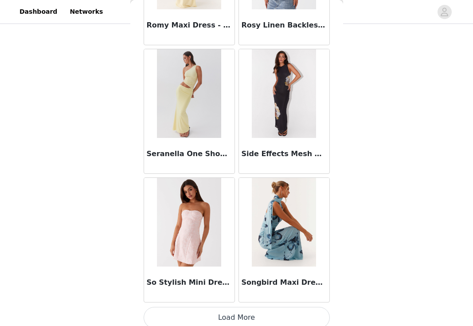
scroll to position [7458, 0]
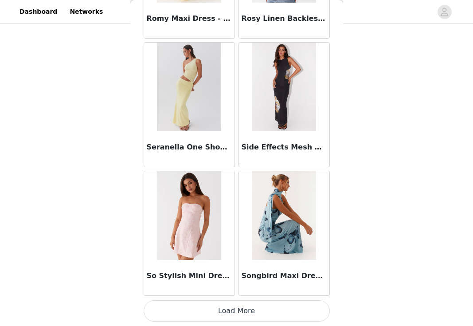
click at [236, 310] on button "Load More" at bounding box center [237, 310] width 186 height 21
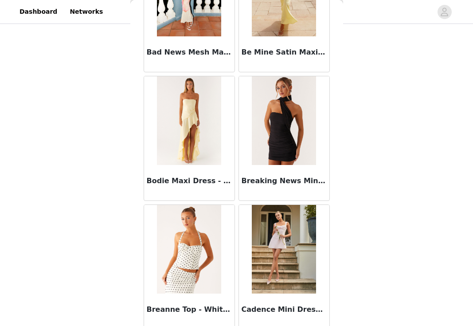
scroll to position [1512, 0]
click at [288, 136] on img at bounding box center [284, 120] width 64 height 89
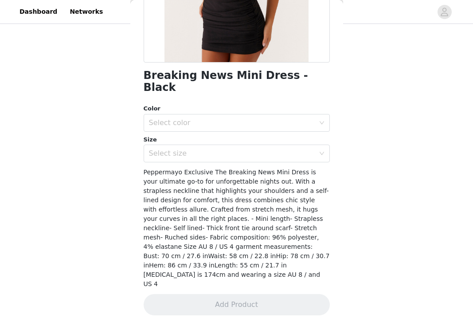
scroll to position [150, 0]
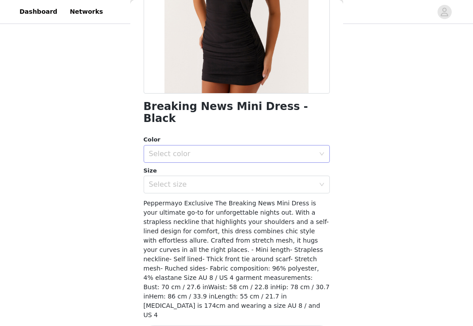
click at [281, 146] on div "Select color" at bounding box center [234, 154] width 170 height 17
click at [261, 155] on li "Black" at bounding box center [237, 161] width 186 height 14
click at [247, 180] on div "Select size" at bounding box center [232, 184] width 166 height 9
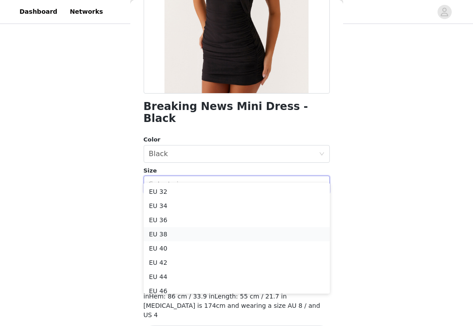
click at [195, 232] on li "EU 38" at bounding box center [237, 234] width 186 height 14
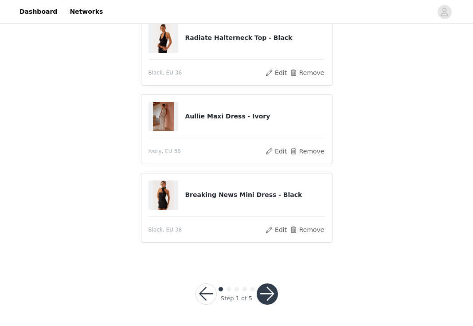
scroll to position [227, 0]
click at [267, 295] on button "button" at bounding box center [267, 294] width 21 height 21
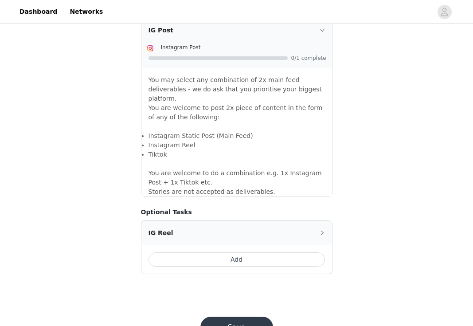
scroll to position [775, 0]
click at [259, 317] on button "Save" at bounding box center [237, 327] width 73 height 21
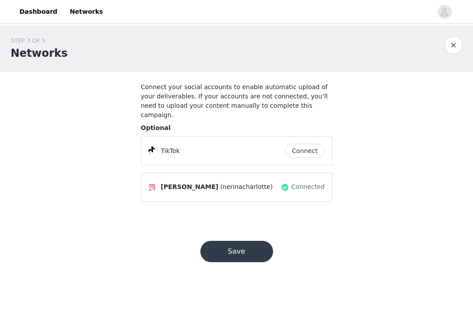
click at [255, 242] on button "Save" at bounding box center [237, 251] width 73 height 21
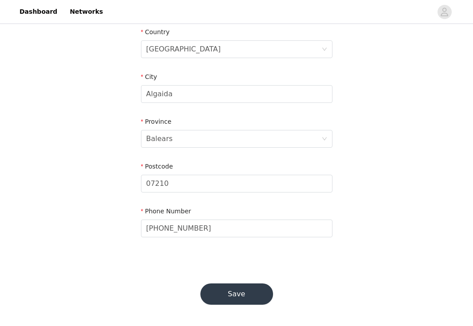
scroll to position [297, 0]
click at [248, 288] on button "Save" at bounding box center [237, 294] width 73 height 21
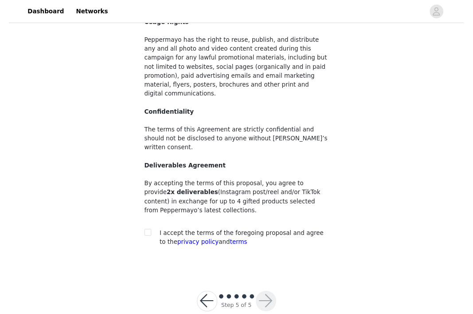
scroll to position [84, 0]
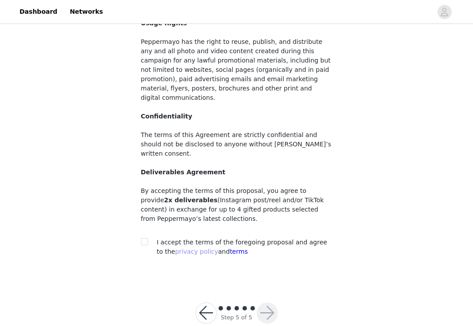
click at [179, 248] on link "privacy policy" at bounding box center [196, 251] width 43 height 7
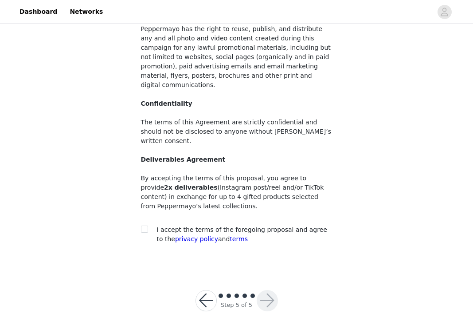
scroll to position [96, 0]
click at [205, 290] on button "button" at bounding box center [206, 300] width 21 height 21
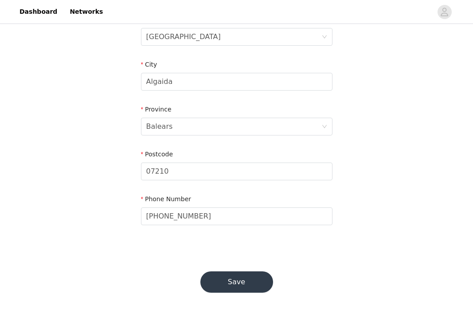
scroll to position [310, 0]
click at [237, 278] on button "Save" at bounding box center [237, 281] width 73 height 21
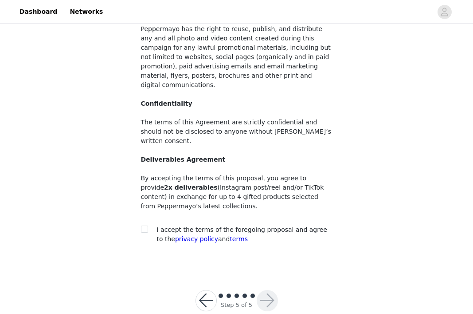
scroll to position [96, 0]
click at [181, 236] on link "privacy policy" at bounding box center [196, 239] width 43 height 7
click at [202, 290] on button "button" at bounding box center [206, 300] width 21 height 21
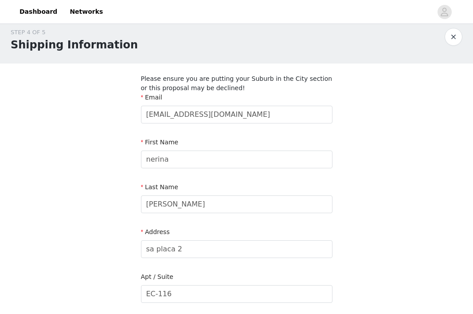
scroll to position [5, 0]
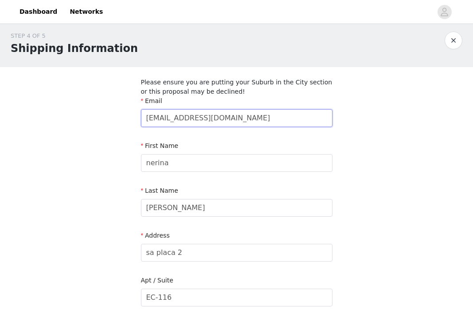
click at [227, 120] on input "[EMAIL_ADDRESS][DOMAIN_NAME]" at bounding box center [237, 118] width 192 height 18
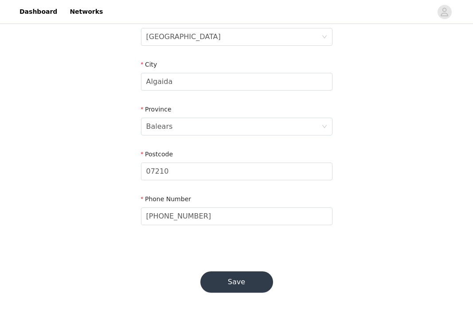
scroll to position [310, 0]
type input "[EMAIL_ADDRESS][DOMAIN_NAME]"
click at [237, 283] on button "Save" at bounding box center [237, 281] width 73 height 21
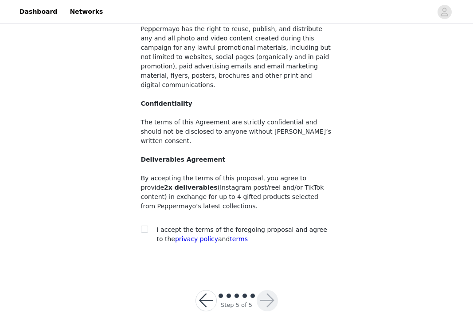
scroll to position [96, 0]
click at [201, 290] on button "button" at bounding box center [206, 300] width 21 height 21
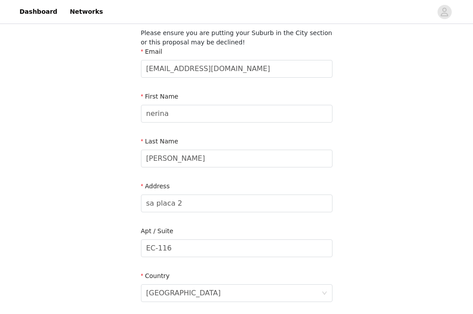
scroll to position [56, 0]
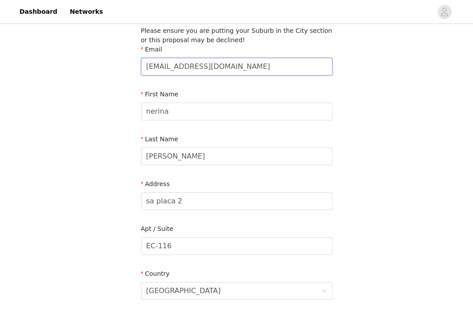
type input "[EMAIL_ADDRESS][DOMAIN_NAME]"
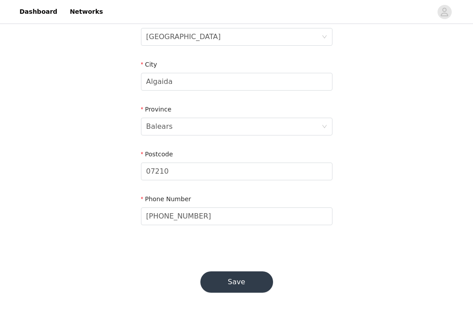
scroll to position [310, 0]
click at [246, 277] on button "Save" at bounding box center [237, 281] width 73 height 21
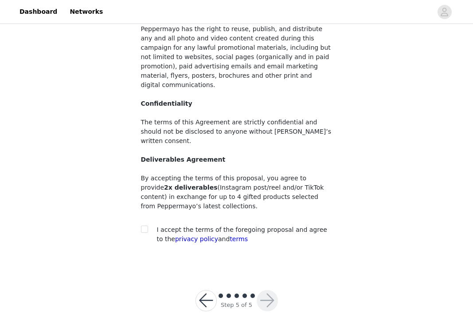
scroll to position [96, 0]
click at [140, 208] on section "You must agree to these content rights in order to participate Usage Rights Pep…" at bounding box center [236, 122] width 213 height 293
click at [143, 226] on input "checkbox" at bounding box center [144, 229] width 6 height 6
checkbox input "true"
click at [271, 290] on button "button" at bounding box center [267, 300] width 21 height 21
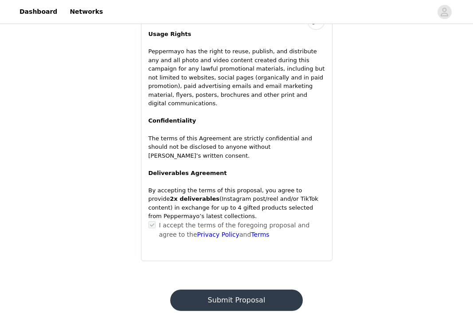
scroll to position [678, 0]
click at [244, 289] on button "Submit Proposal" at bounding box center [236, 299] width 133 height 21
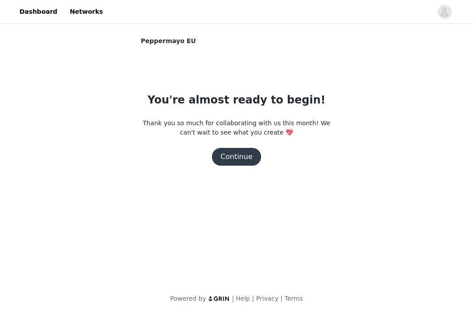
scroll to position [0, 0]
click at [242, 154] on button "Continue" at bounding box center [237, 157] width 50 height 18
